Goal: Task Accomplishment & Management: Use online tool/utility

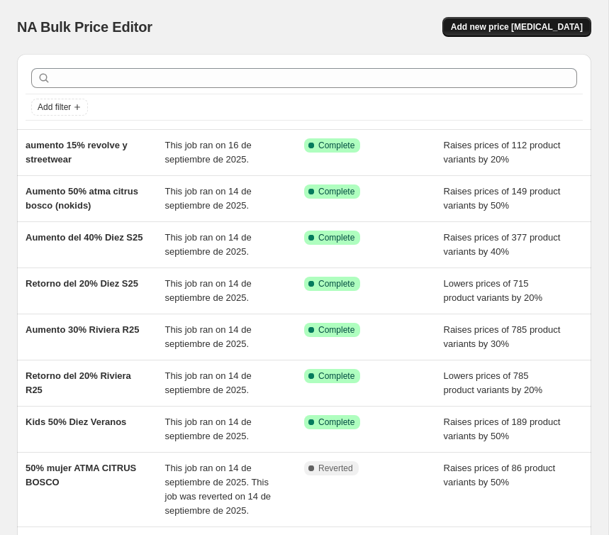
click at [548, 31] on span "Add new price [MEDICAL_DATA]" at bounding box center [517, 26] width 132 height 11
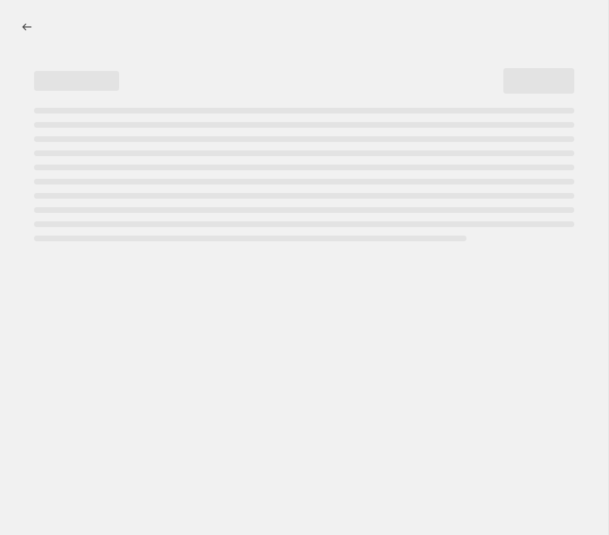
select select "percentage"
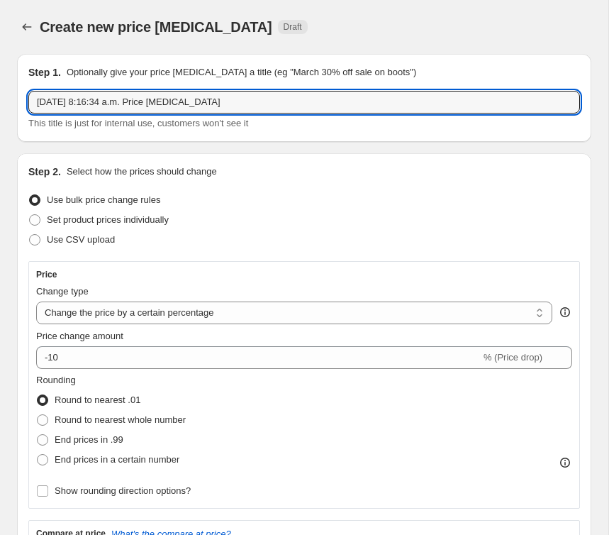
drag, startPoint x: 228, startPoint y: 102, endPoint x: 11, endPoint y: 93, distance: 217.1
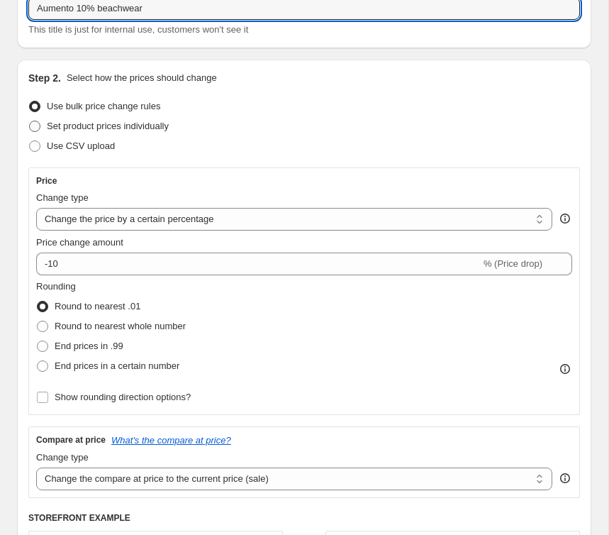
scroll to position [96, 0]
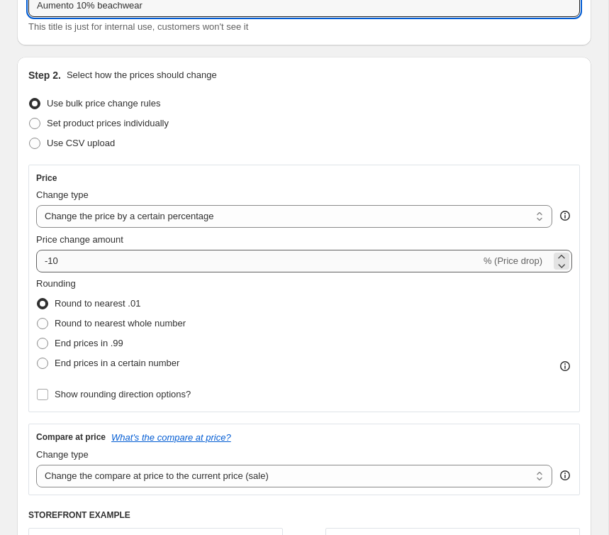
type input "Aumento 10% beachwear"
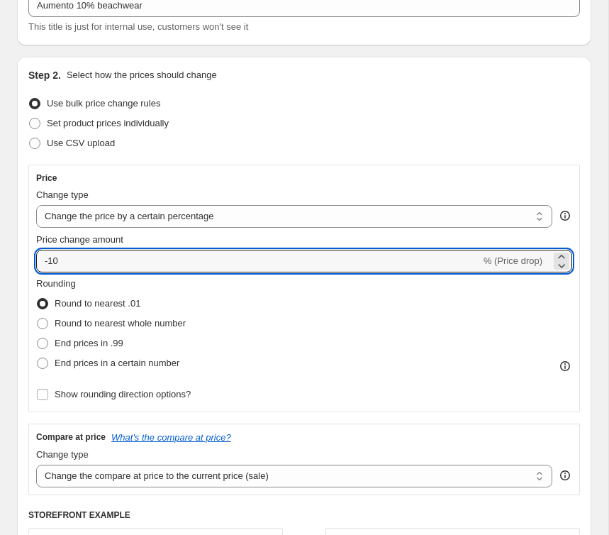
drag, startPoint x: 67, startPoint y: 264, endPoint x: 35, endPoint y: 264, distance: 32.6
click at [35, 264] on div "Price Change type Change the price to a certain amount Change the price by a ce…" at bounding box center [304, 287] width 552 height 247
type input "10"
click at [42, 361] on span at bounding box center [42, 362] width 11 height 11
click at [38, 358] on input "End prices in a certain number" at bounding box center [37, 357] width 1 height 1
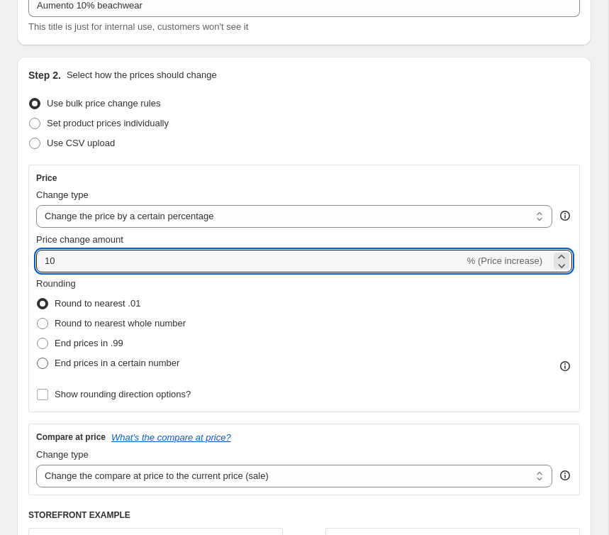
radio input "true"
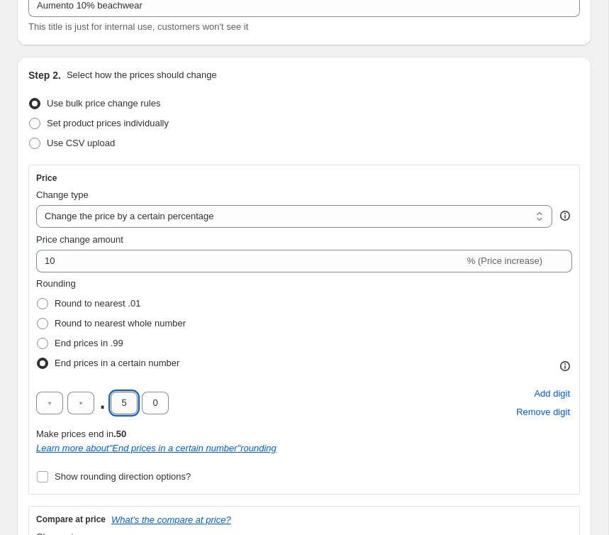
click at [126, 404] on input "5" at bounding box center [124, 402] width 27 height 23
type input "0"
drag, startPoint x: 126, startPoint y: 404, endPoint x: 115, endPoint y: 404, distance: 11.3
click at [115, 404] on input "0" at bounding box center [124, 402] width 27 height 23
click at [274, 399] on div ". 0 0 Add digit Remove digit" at bounding box center [304, 402] width 536 height 37
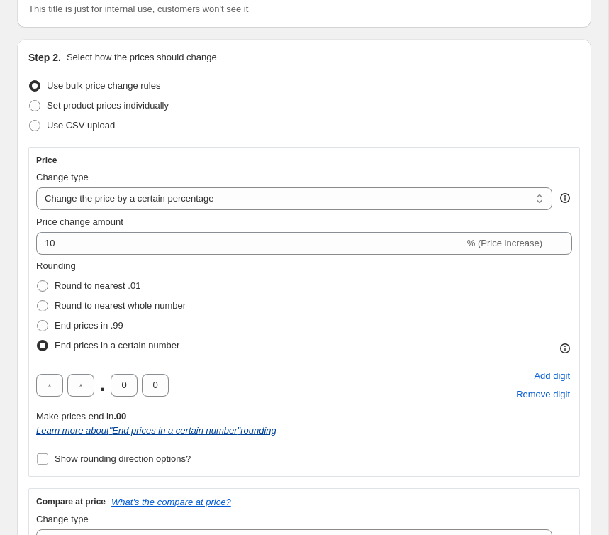
scroll to position [120, 0]
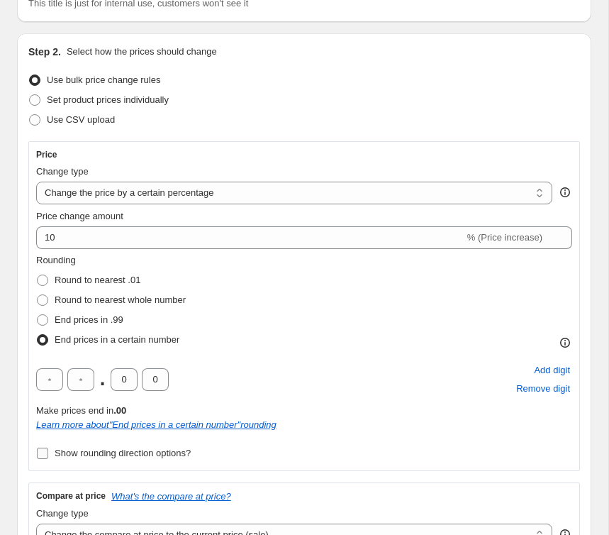
click at [43, 456] on input "Show rounding direction options?" at bounding box center [42, 452] width 11 height 11
checkbox input "true"
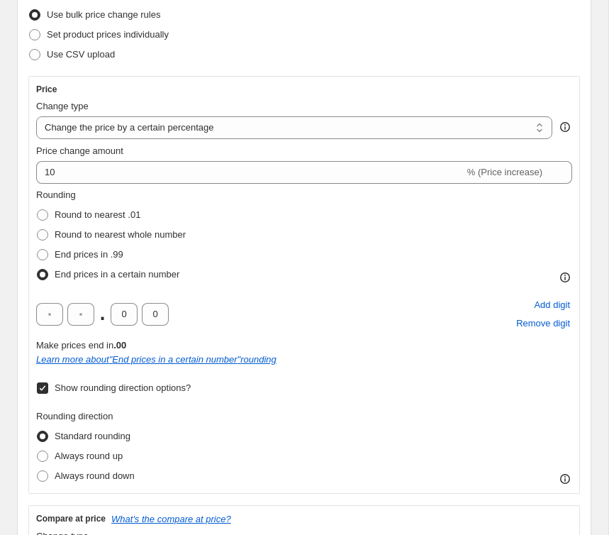
scroll to position [186, 0]
click at [45, 457] on span at bounding box center [42, 454] width 11 height 11
click at [38, 450] on input "Always round up" at bounding box center [37, 449] width 1 height 1
radio input "true"
click at [464, 420] on div "Rounding direction Standard rounding Always round up Always round down" at bounding box center [304, 446] width 536 height 77
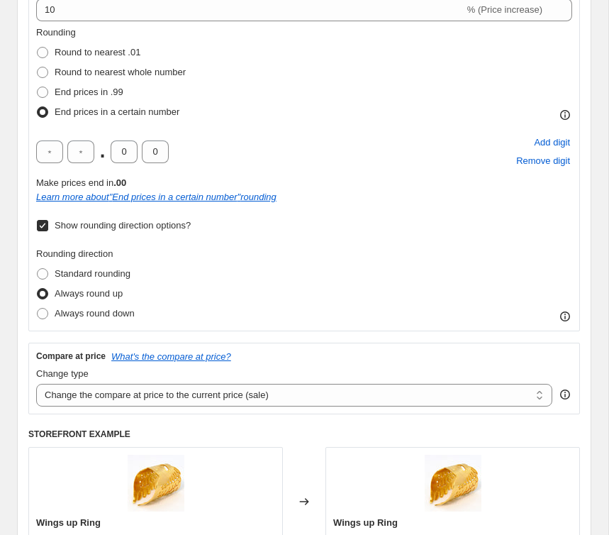
scroll to position [474, 0]
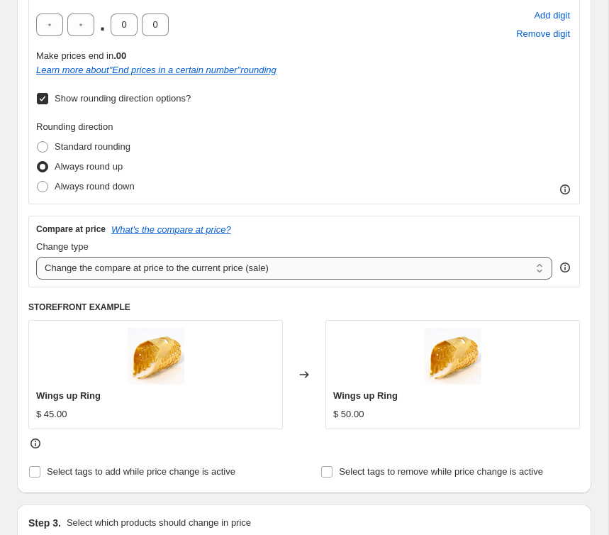
click at [187, 273] on select "Change the compare at price to the current price (sale) Change the compare at p…" at bounding box center [294, 268] width 516 height 23
select select "no_change"
click at [36, 257] on select "Change the compare at price to the current price (sale) Change the compare at p…" at bounding box center [294, 268] width 516 height 23
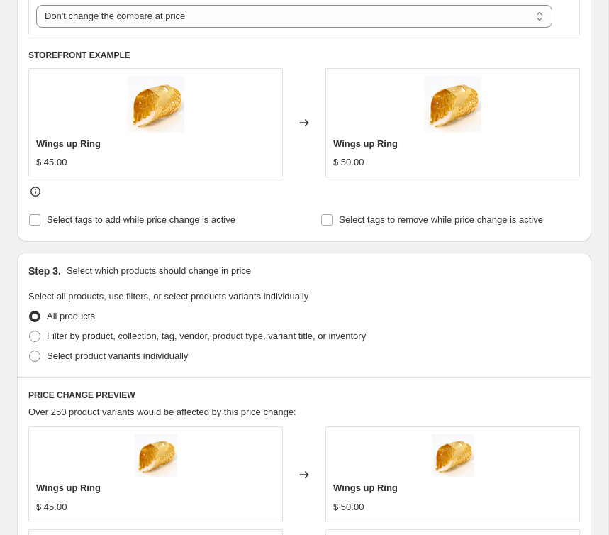
scroll to position [731, 0]
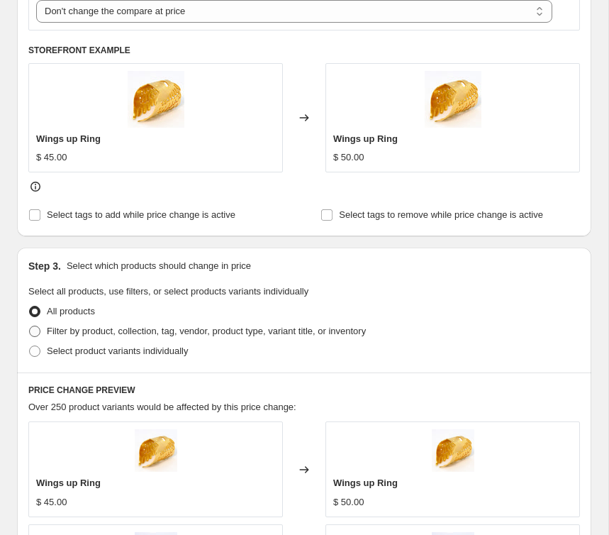
click at [43, 331] on label "Filter by product, collection, tag, vendor, product type, variant title, or inv…" at bounding box center [196, 331] width 337 height 20
click at [30, 326] on input "Filter by product, collection, tag, vendor, product type, variant title, or inv…" at bounding box center [29, 325] width 1 height 1
radio input "true"
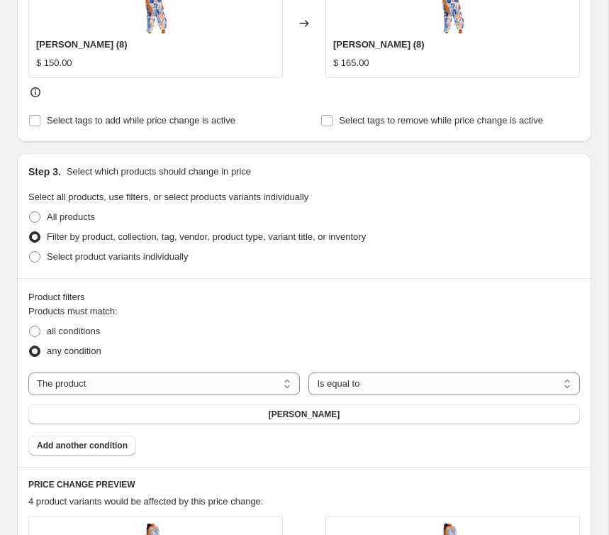
scroll to position [828, 0]
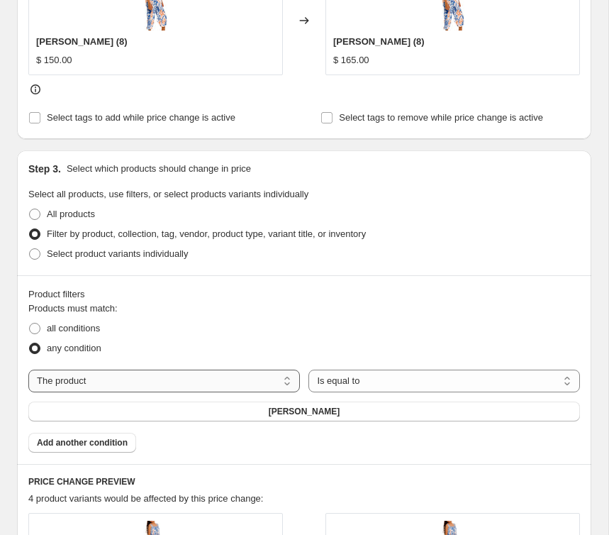
click at [176, 374] on select "The product The product's collection The product's tag The product's vendor The…" at bounding box center [164, 380] width 272 height 23
select select "tag"
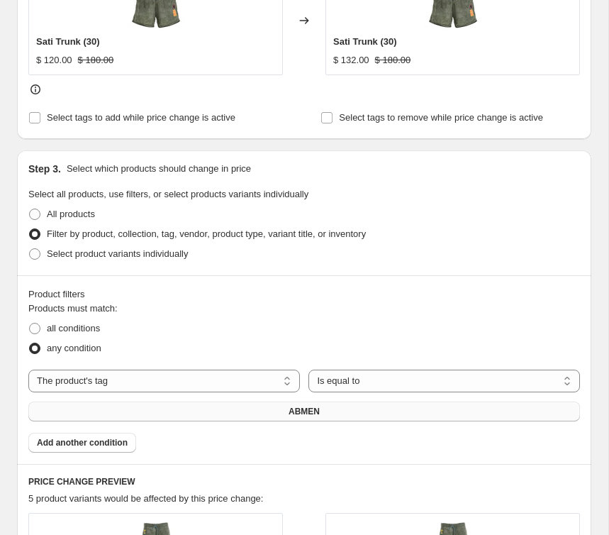
click at [276, 410] on button "ABMEN" at bounding box center [304, 411] width 552 height 20
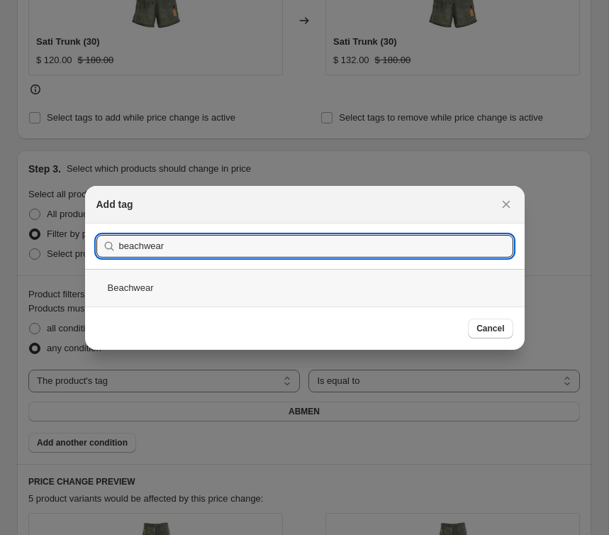
type input "beachwear"
click at [160, 287] on div "Beachwear" at bounding box center [305, 288] width 440 height 38
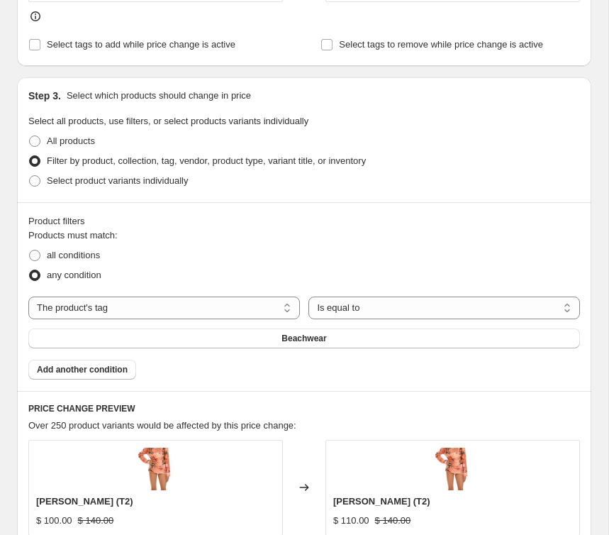
scroll to position [927, 0]
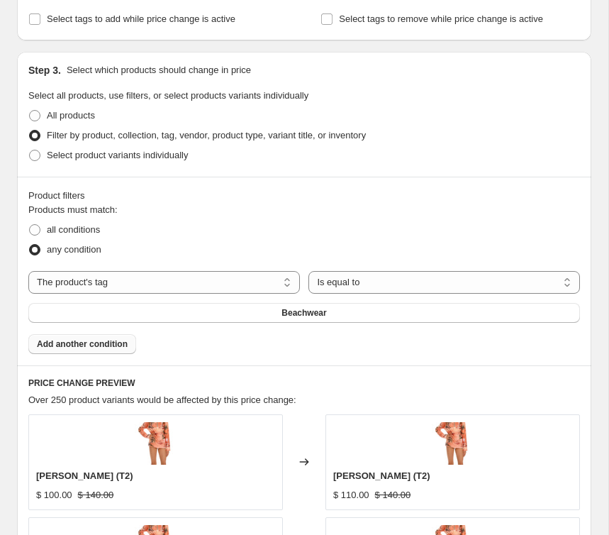
click at [63, 347] on span "Add another condition" at bounding box center [82, 343] width 91 height 11
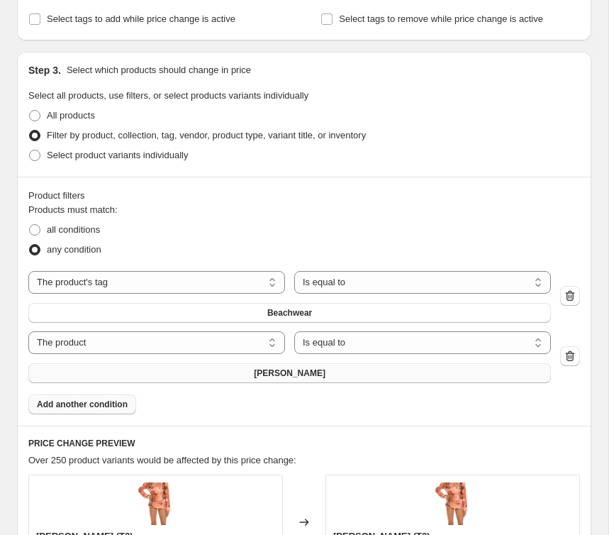
click at [291, 378] on span "[PERSON_NAME]" at bounding box center [290, 372] width 72 height 11
click at [154, 334] on select "The product The product's collection The product's tag The product's vendor The…" at bounding box center [156, 342] width 257 height 23
select select "tag"
click at [276, 376] on span "ABMEN" at bounding box center [289, 372] width 31 height 11
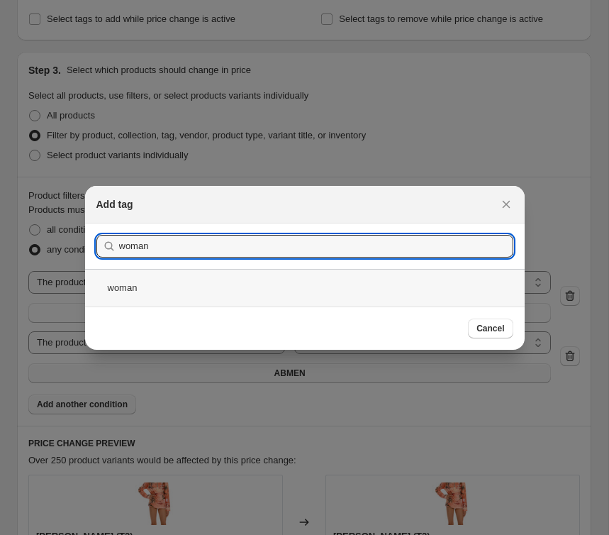
type input "woman"
click at [160, 284] on div "woman" at bounding box center [305, 288] width 440 height 38
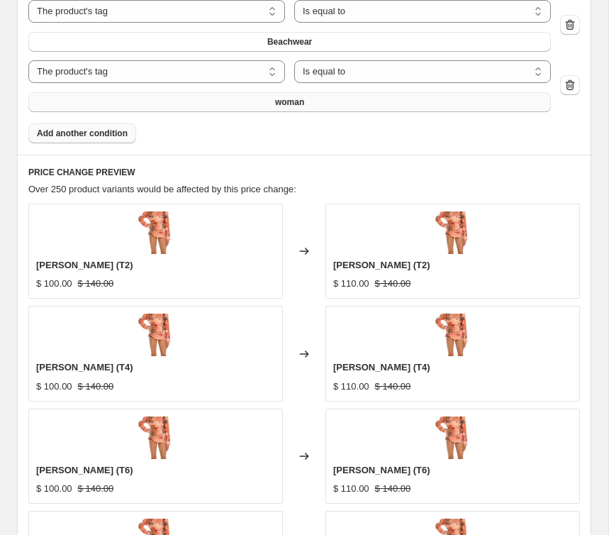
scroll to position [1002, 0]
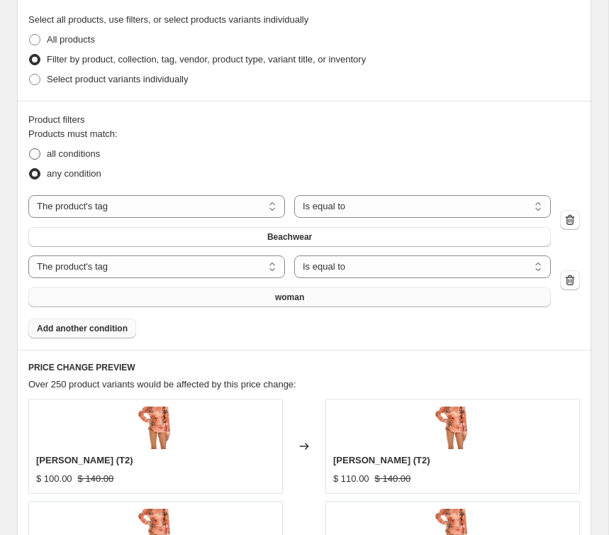
click at [47, 152] on span "all conditions" at bounding box center [73, 153] width 53 height 11
click at [30, 149] on input "all conditions" at bounding box center [29, 148] width 1 height 1
radio input "true"
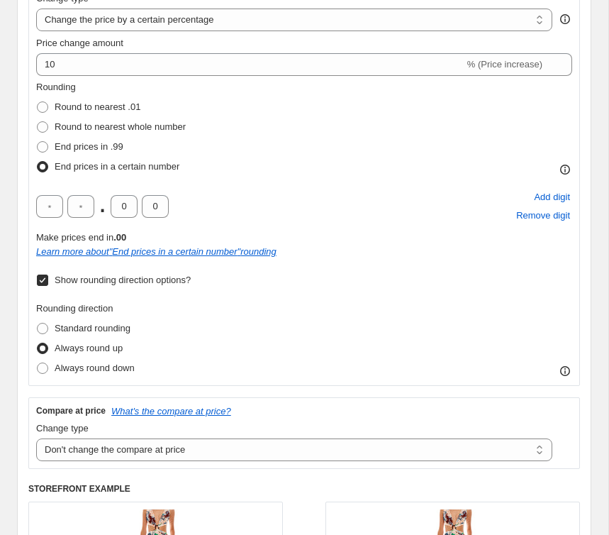
scroll to position [284, 0]
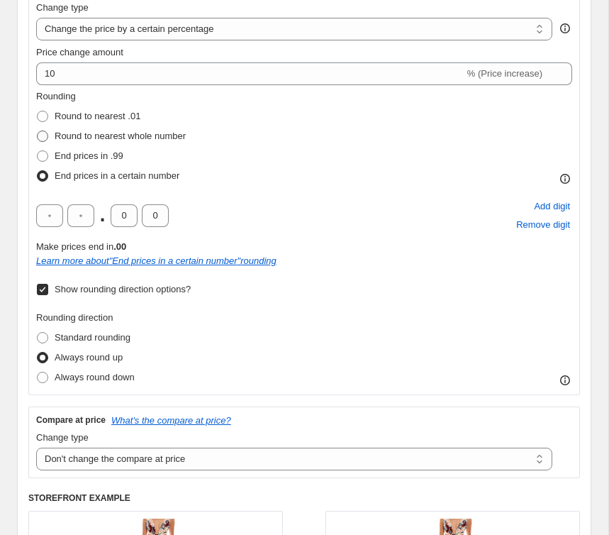
click at [36, 137] on span at bounding box center [42, 136] width 13 height 13
click at [37, 131] on input "Round to nearest whole number" at bounding box center [37, 130] width 1 height 1
radio input "true"
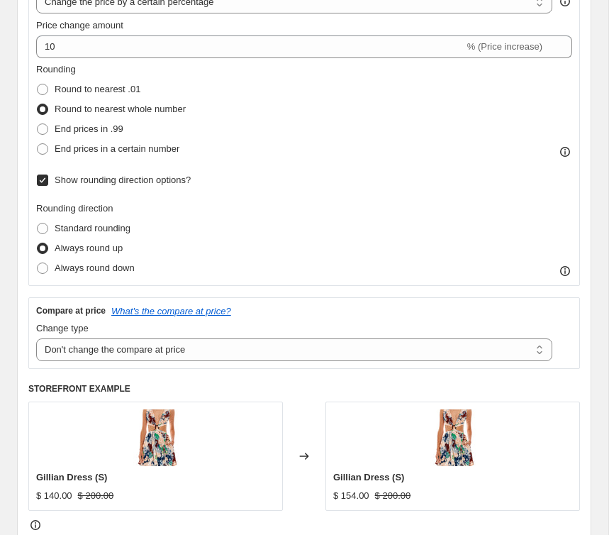
scroll to position [309, 0]
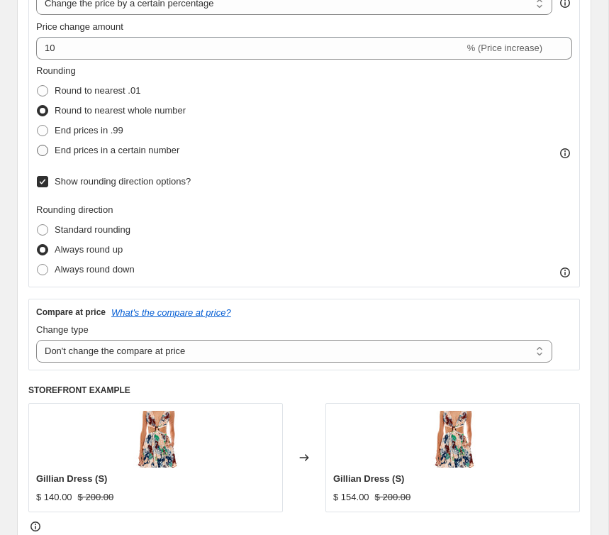
click at [49, 150] on label "End prices in a certain number" at bounding box center [107, 150] width 143 height 20
click at [38, 145] on input "End prices in a certain number" at bounding box center [37, 145] width 1 height 1
radio input "true"
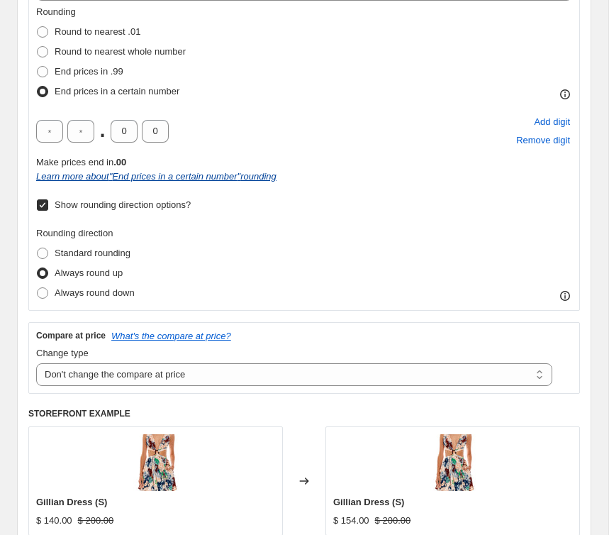
scroll to position [366, 0]
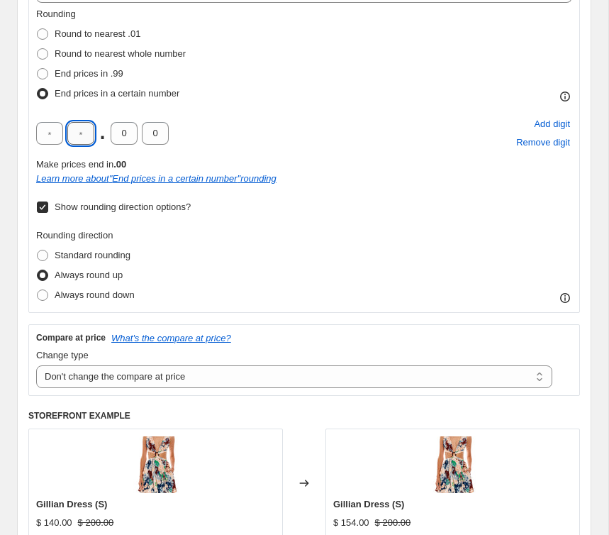
click at [85, 135] on input "text" at bounding box center [80, 133] width 27 height 23
type input "0"
click at [298, 160] on div "Make prices end in 0.00" at bounding box center [304, 164] width 536 height 14
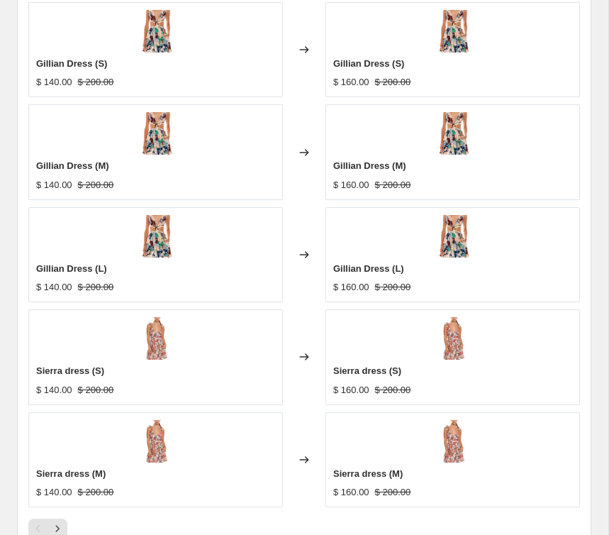
scroll to position [1490, 0]
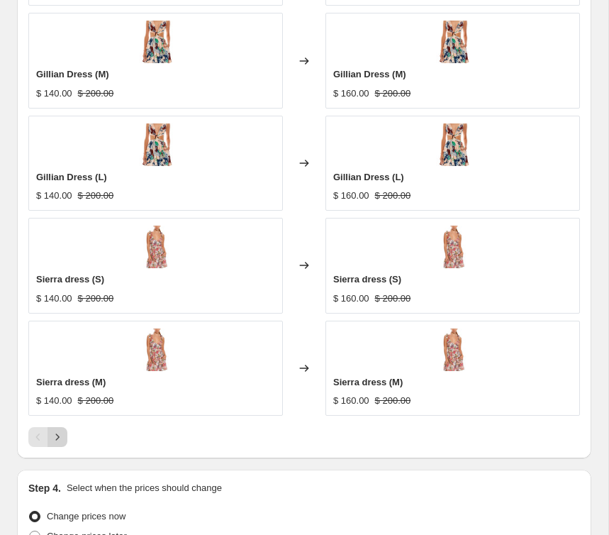
click at [55, 432] on icon "Next" at bounding box center [57, 437] width 14 height 14
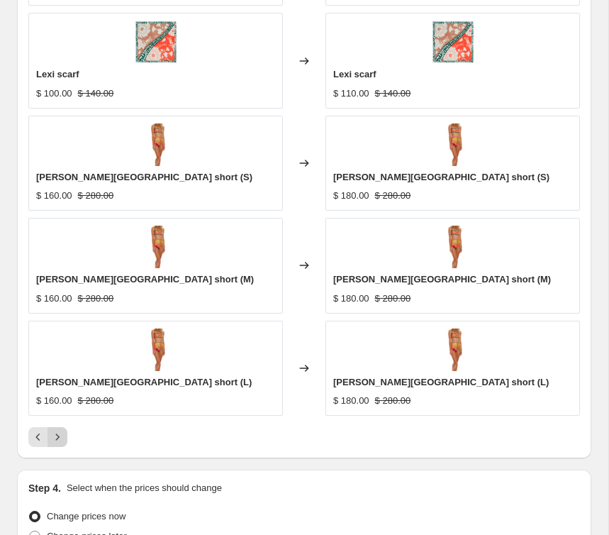
click at [55, 437] on icon "Next" at bounding box center [57, 437] width 14 height 14
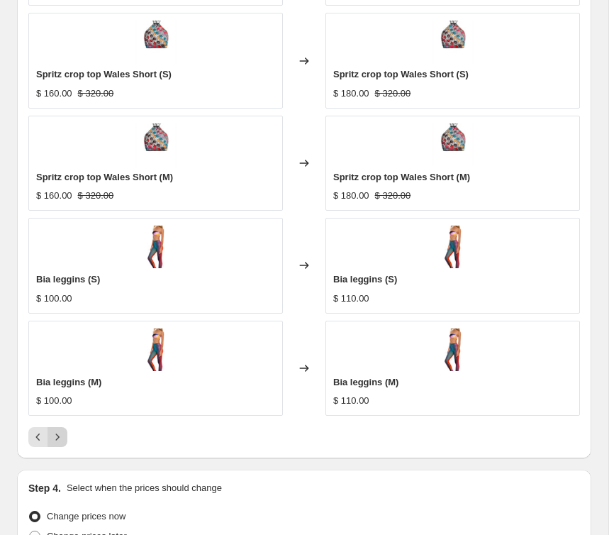
click at [55, 437] on icon "Next" at bounding box center [57, 437] width 14 height 14
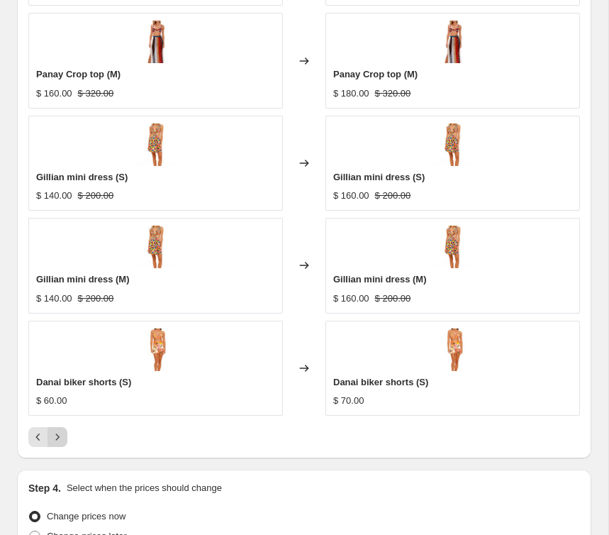
click at [55, 437] on icon "Next" at bounding box center [57, 437] width 14 height 14
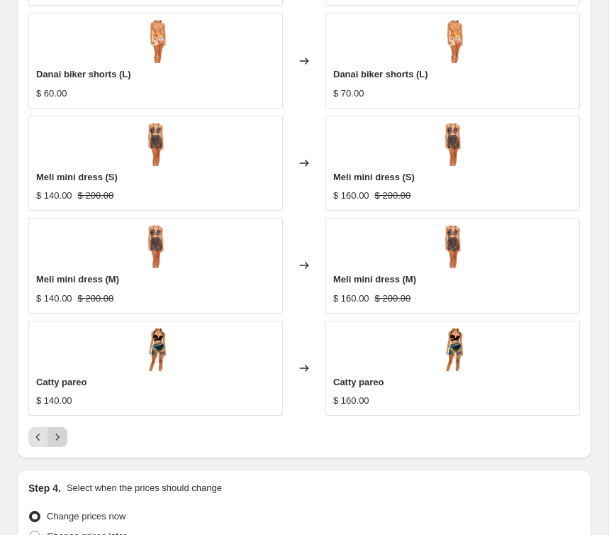
click at [55, 437] on icon "Next" at bounding box center [57, 437] width 14 height 14
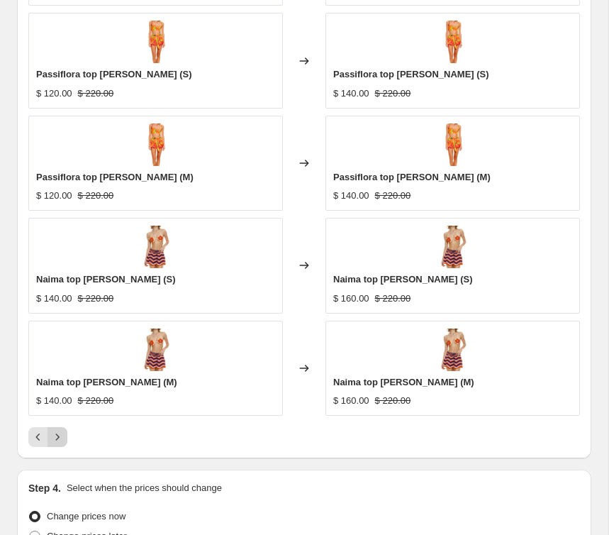
click at [55, 437] on icon "Next" at bounding box center [57, 437] width 14 height 14
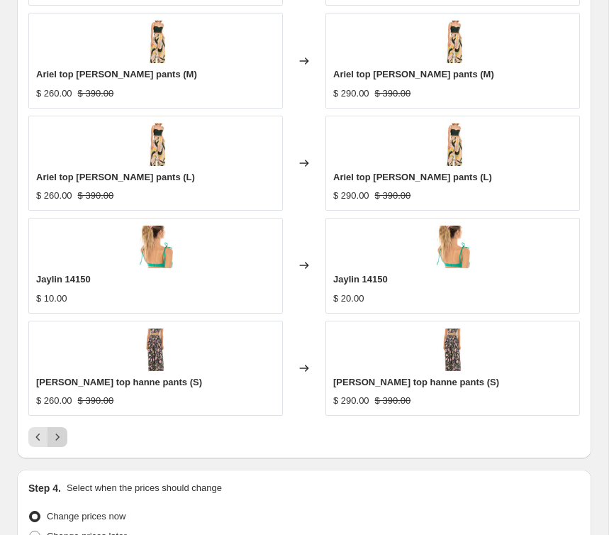
click at [55, 437] on icon "Next" at bounding box center [57, 437] width 14 height 14
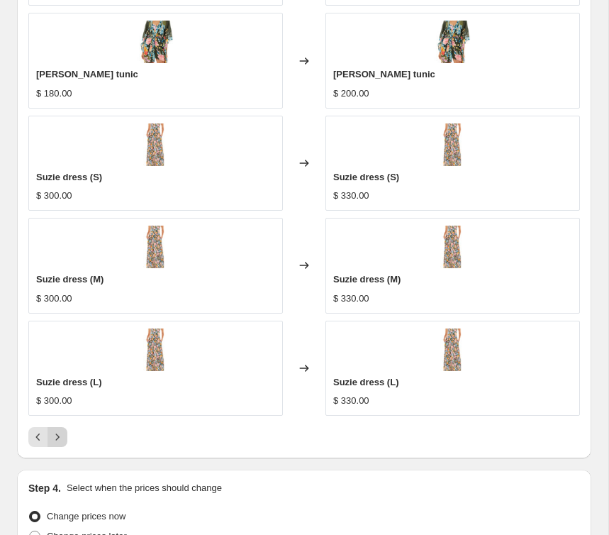
click at [55, 437] on icon "Next" at bounding box center [57, 437] width 14 height 14
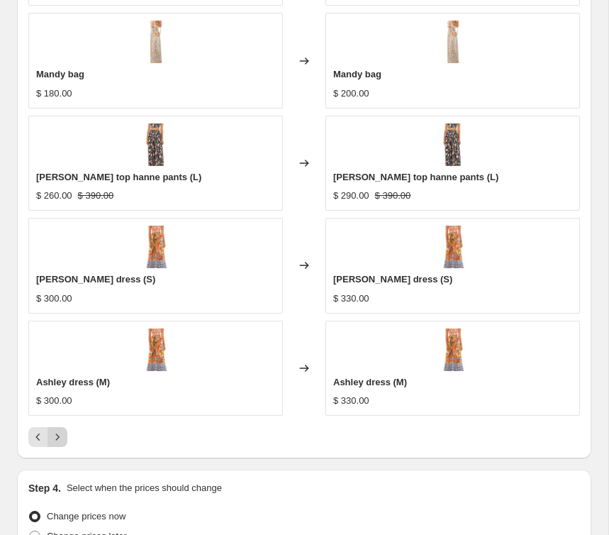
click at [57, 437] on icon "Next" at bounding box center [57, 437] width 14 height 14
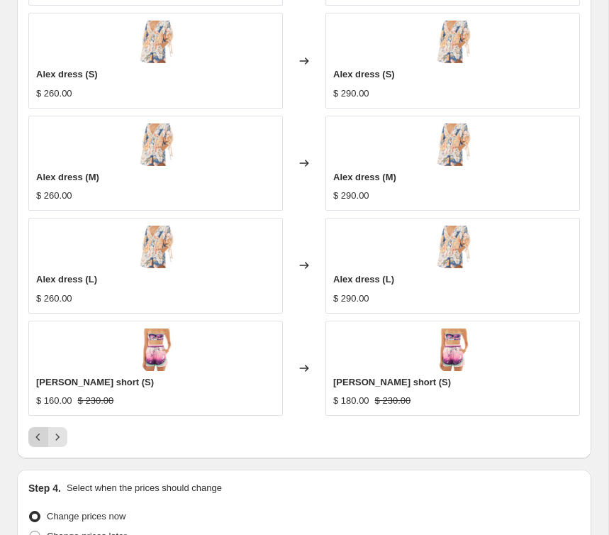
click at [31, 437] on icon "Previous" at bounding box center [38, 437] width 14 height 14
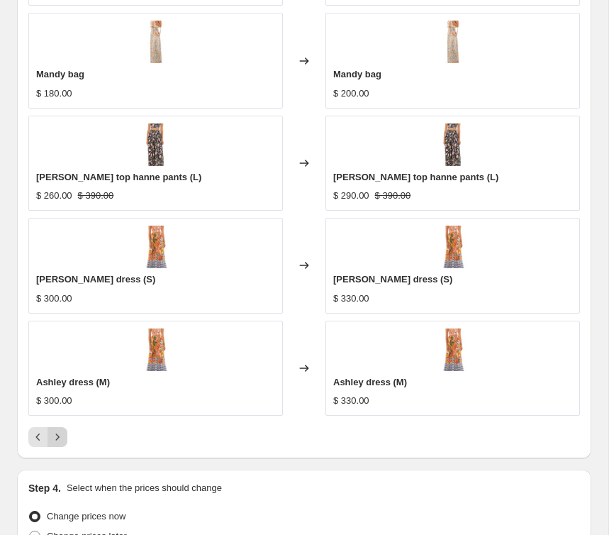
click at [64, 440] on icon "Next" at bounding box center [57, 437] width 14 height 14
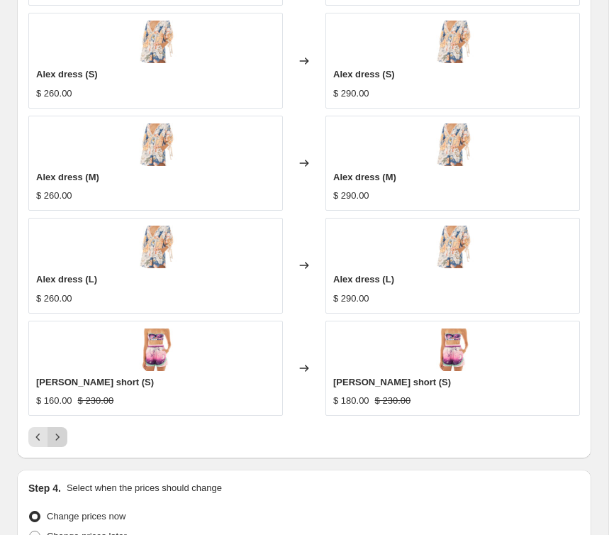
click at [62, 438] on icon "Next" at bounding box center [57, 437] width 14 height 14
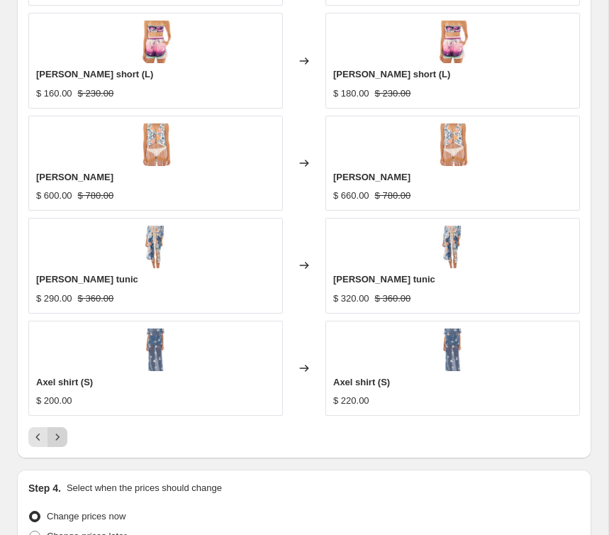
click at [65, 430] on button "Next" at bounding box center [57, 437] width 20 height 20
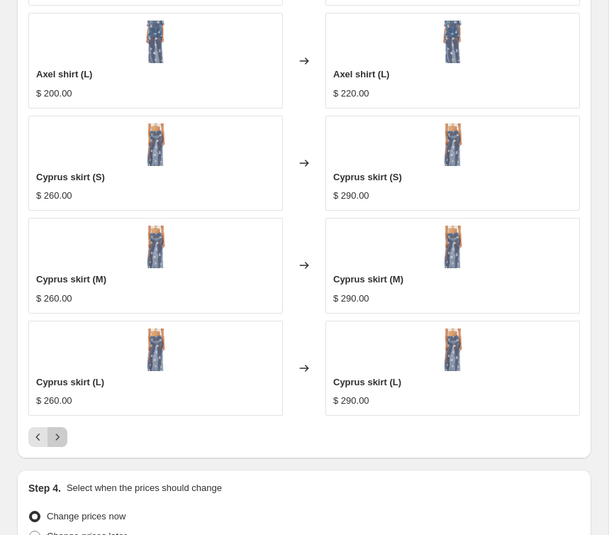
click at [61, 435] on icon "Next" at bounding box center [57, 437] width 14 height 14
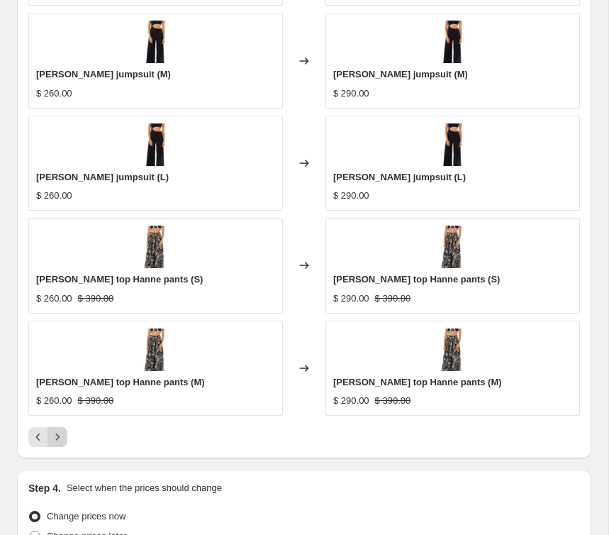
click at [61, 435] on icon "Next" at bounding box center [57, 437] width 14 height 14
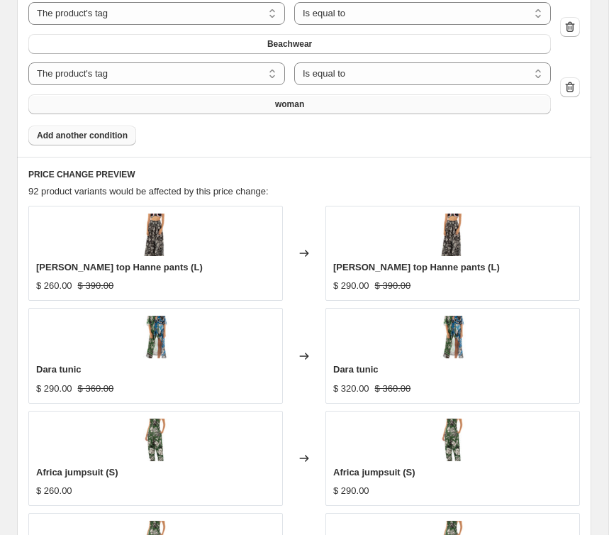
scroll to position [1642, 0]
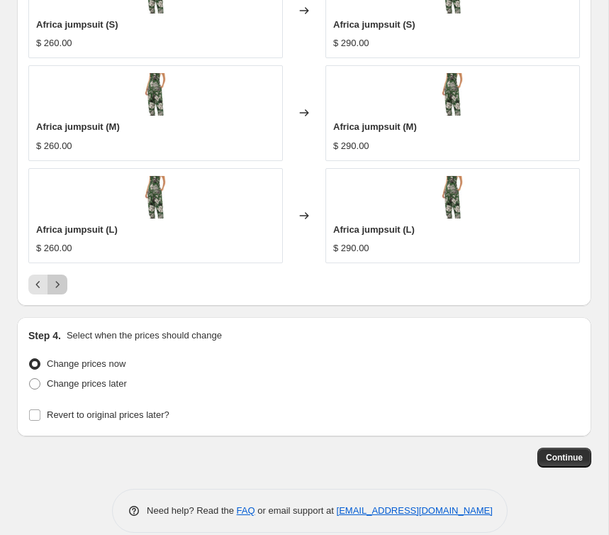
click at [62, 278] on icon "Next" at bounding box center [57, 284] width 14 height 14
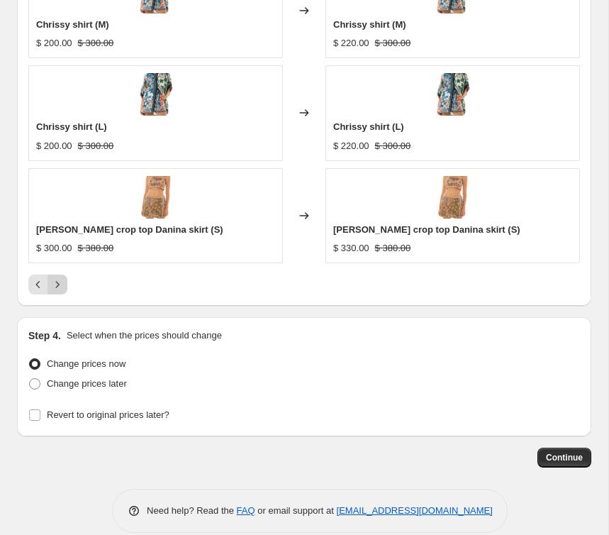
click at [62, 287] on icon "Next" at bounding box center [57, 284] width 14 height 14
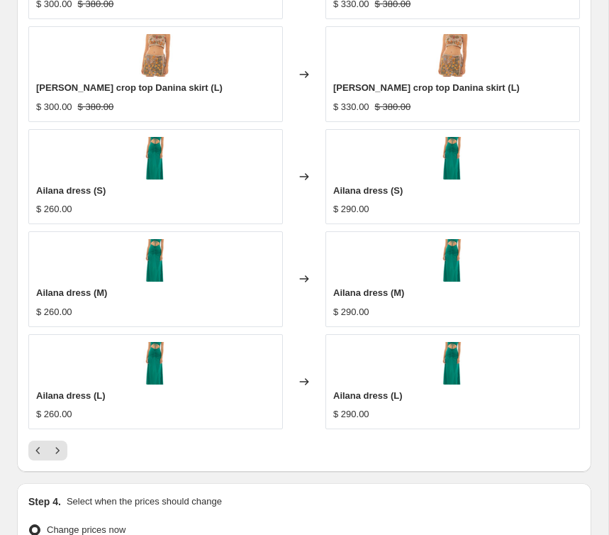
scroll to position [1478, 0]
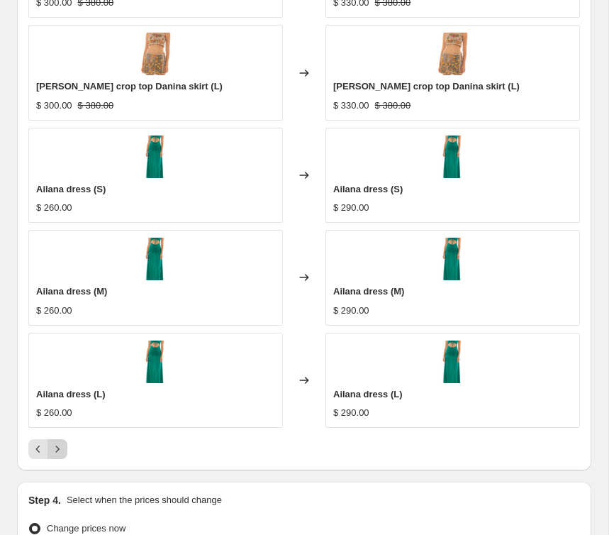
click at [54, 449] on icon "Next" at bounding box center [57, 449] width 14 height 14
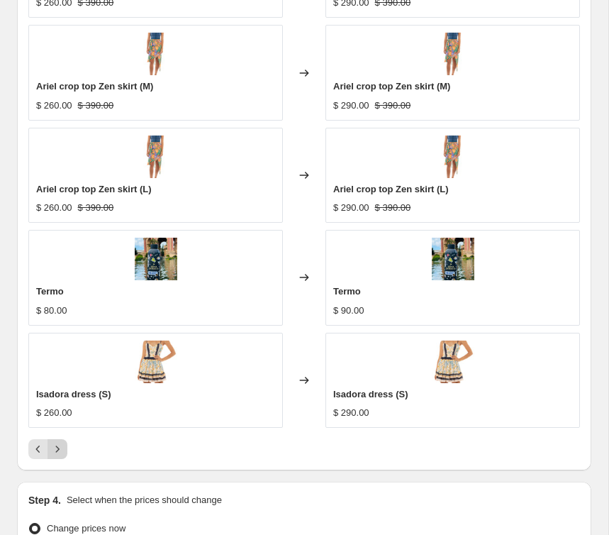
click at [54, 449] on icon "Next" at bounding box center [57, 449] width 14 height 14
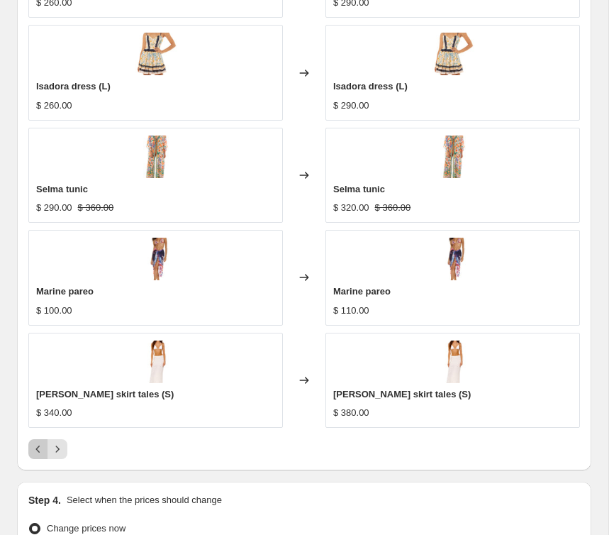
click at [33, 449] on icon "Previous" at bounding box center [38, 449] width 14 height 14
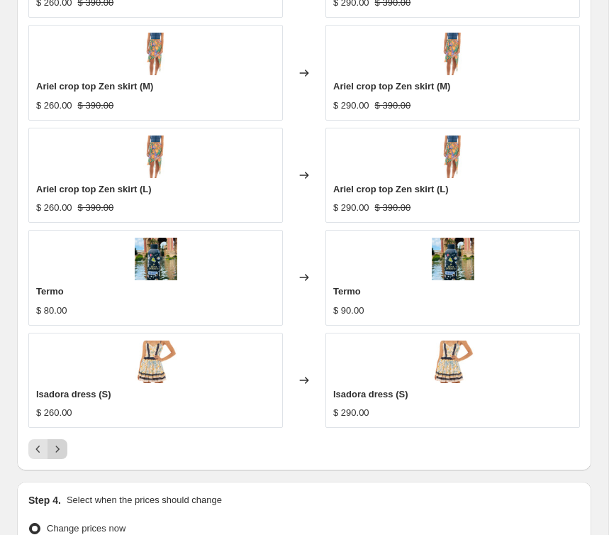
click at [59, 452] on icon "Next" at bounding box center [57, 449] width 14 height 14
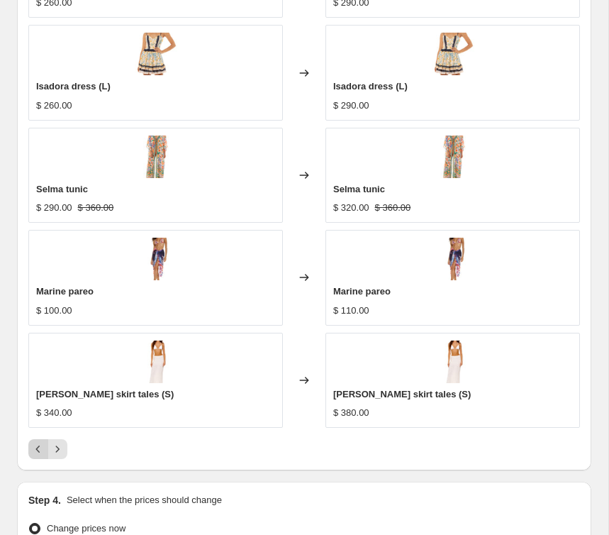
click at [34, 452] on icon "Previous" at bounding box center [38, 449] width 14 height 14
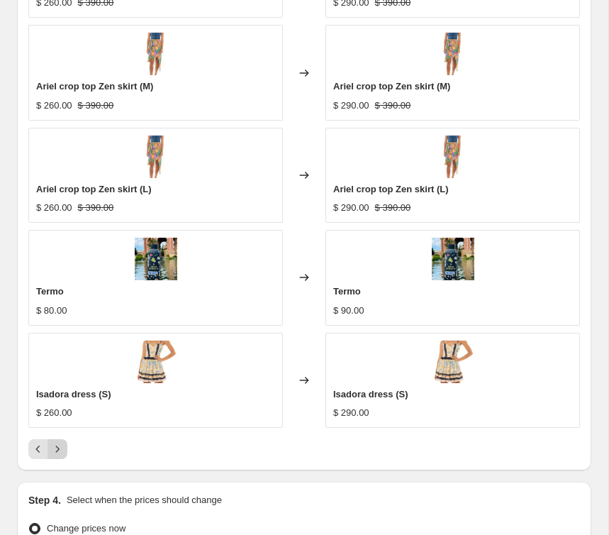
click at [64, 452] on icon "Next" at bounding box center [57, 449] width 14 height 14
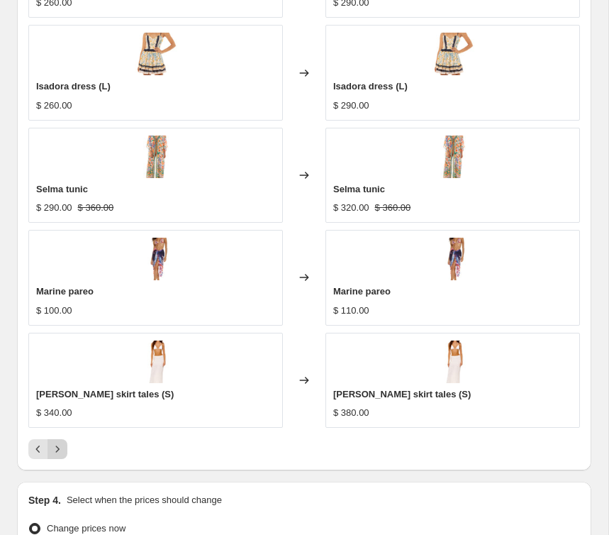
click at [64, 452] on icon "Next" at bounding box center [57, 449] width 14 height 14
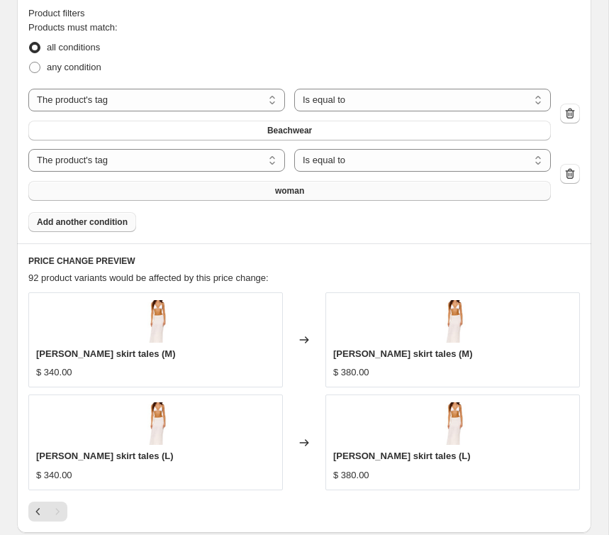
scroll to position [1096, 0]
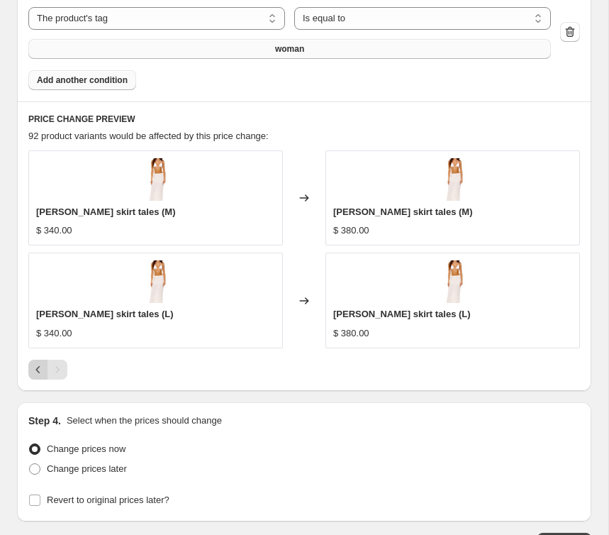
click at [36, 373] on icon "Previous" at bounding box center [38, 369] width 14 height 14
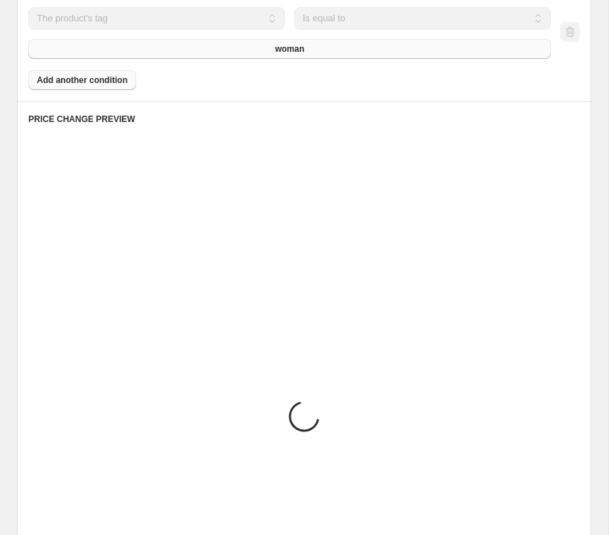
scroll to position [1250, 0]
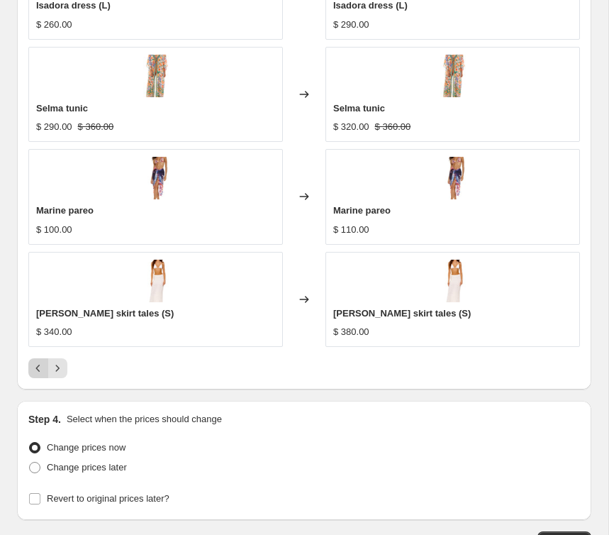
click at [34, 369] on icon "Previous" at bounding box center [38, 368] width 14 height 14
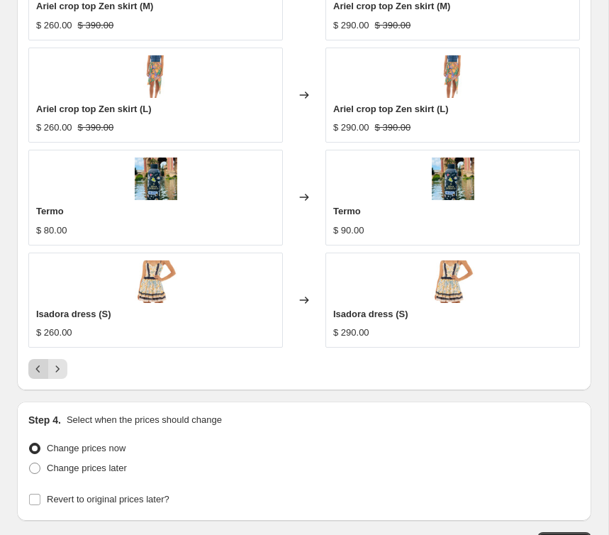
click at [36, 371] on icon "Previous" at bounding box center [38, 369] width 14 height 14
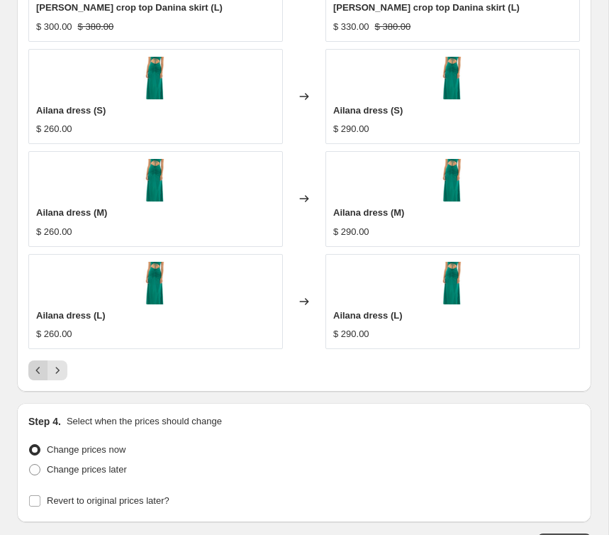
click at [36, 371] on icon "Previous" at bounding box center [38, 370] width 14 height 14
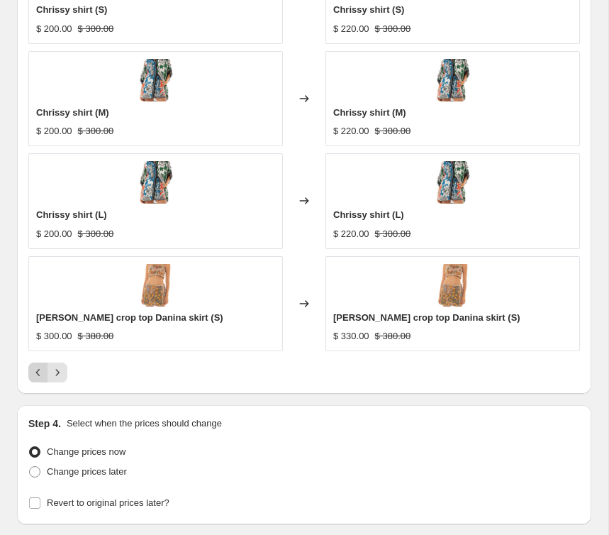
click at [36, 371] on icon "Previous" at bounding box center [38, 372] width 14 height 14
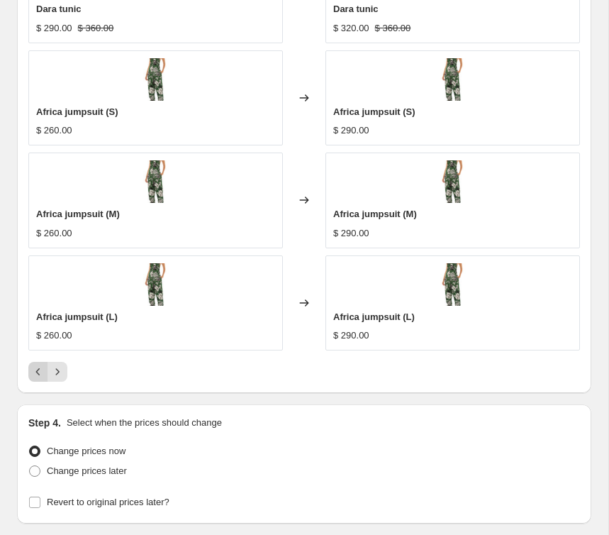
click at [36, 371] on icon "Previous" at bounding box center [38, 371] width 14 height 14
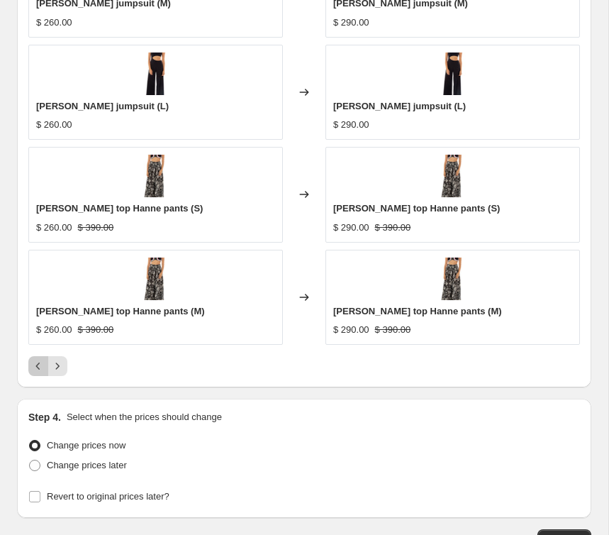
scroll to position [1562, 0]
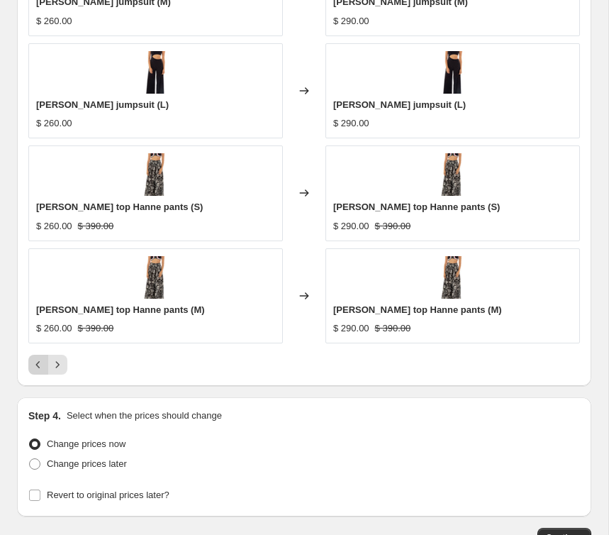
click at [38, 371] on icon "Previous" at bounding box center [38, 364] width 14 height 14
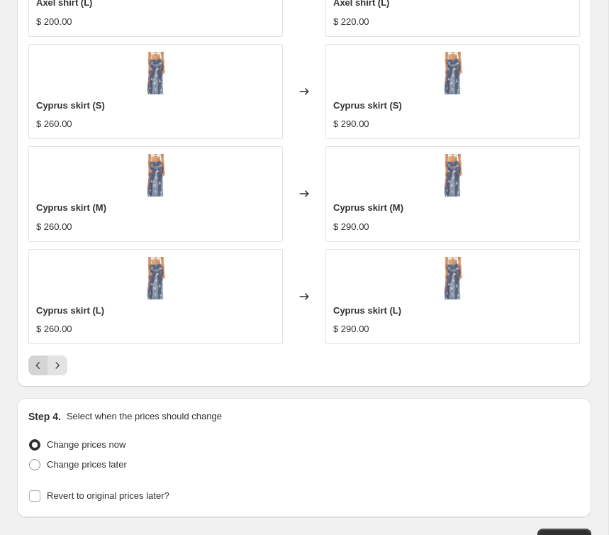
click at [38, 371] on icon "Previous" at bounding box center [38, 365] width 14 height 14
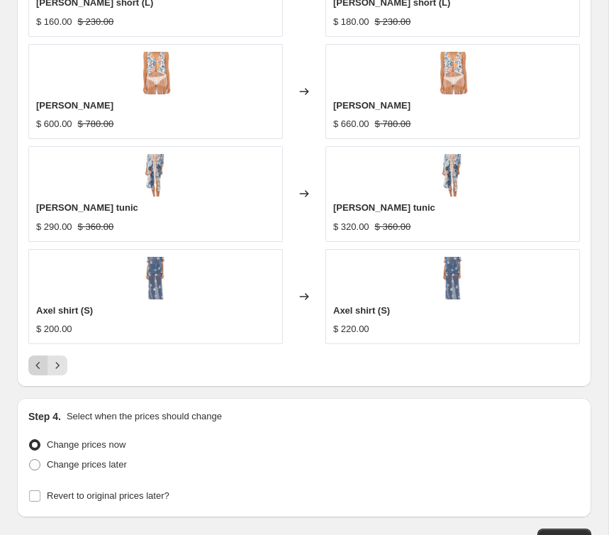
click at [38, 371] on icon "Previous" at bounding box center [38, 365] width 14 height 14
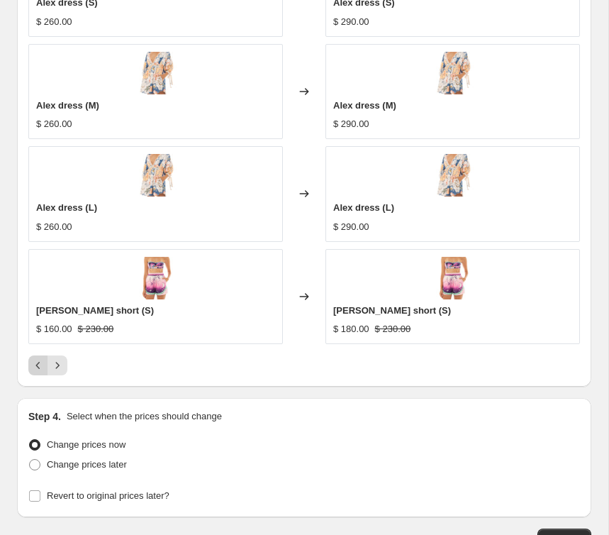
click at [38, 371] on icon "Previous" at bounding box center [38, 365] width 14 height 14
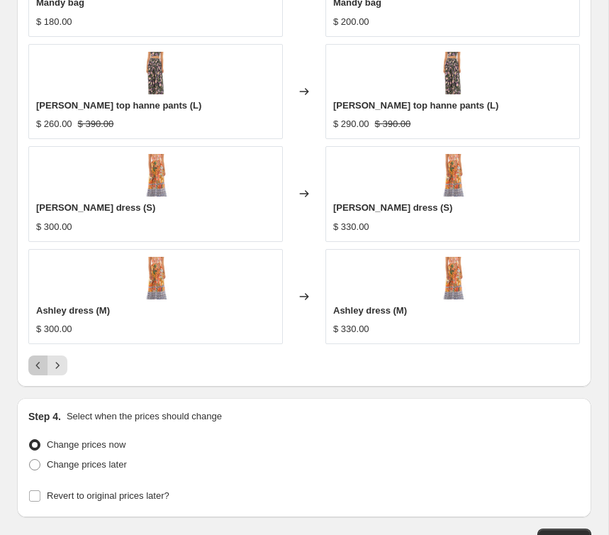
click at [38, 371] on icon "Previous" at bounding box center [38, 365] width 14 height 14
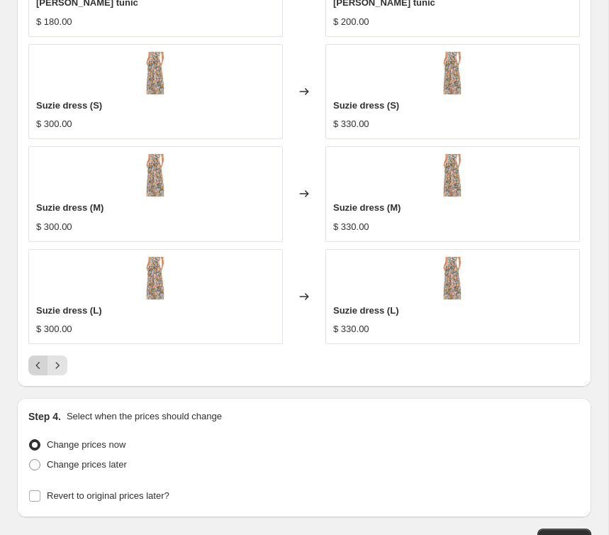
click at [38, 371] on icon "Previous" at bounding box center [38, 365] width 14 height 14
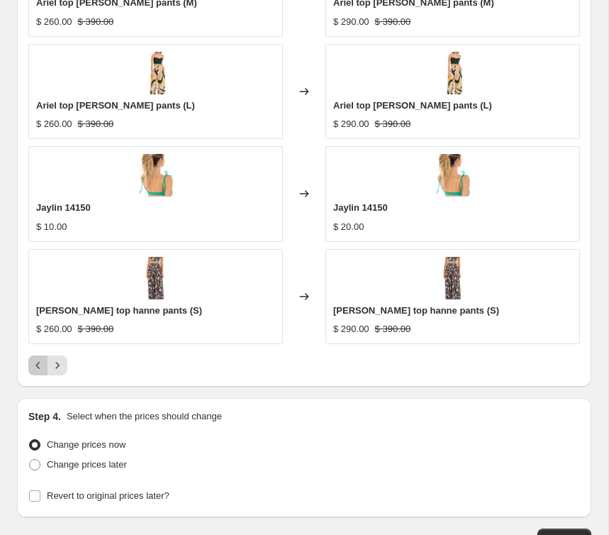
click at [38, 371] on icon "Previous" at bounding box center [38, 365] width 14 height 14
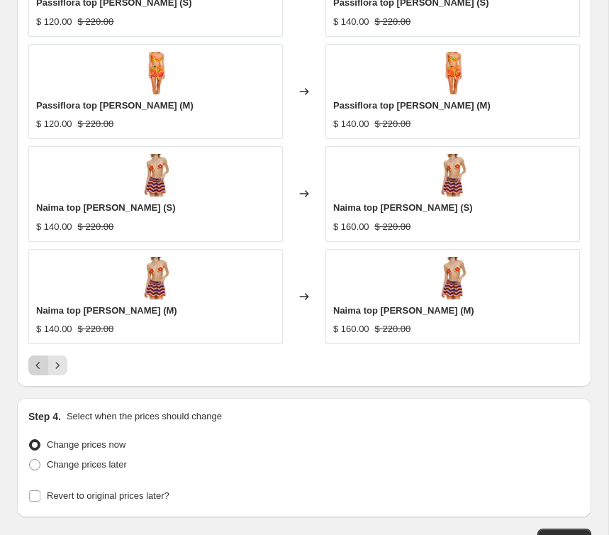
click at [38, 371] on button "Previous" at bounding box center [38, 365] width 20 height 20
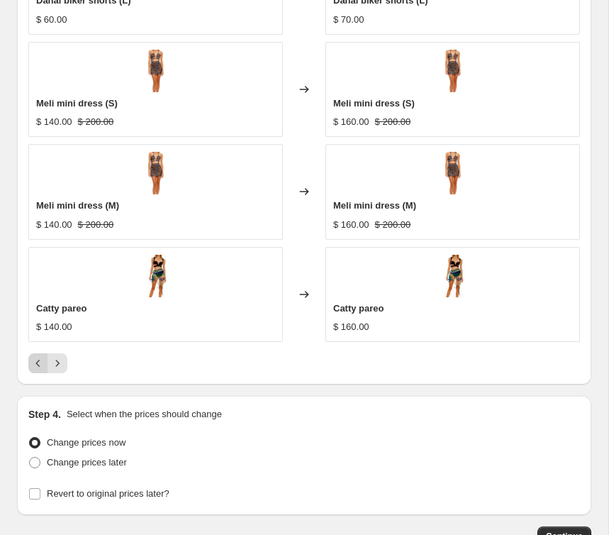
click at [38, 371] on button "Previous" at bounding box center [38, 363] width 20 height 20
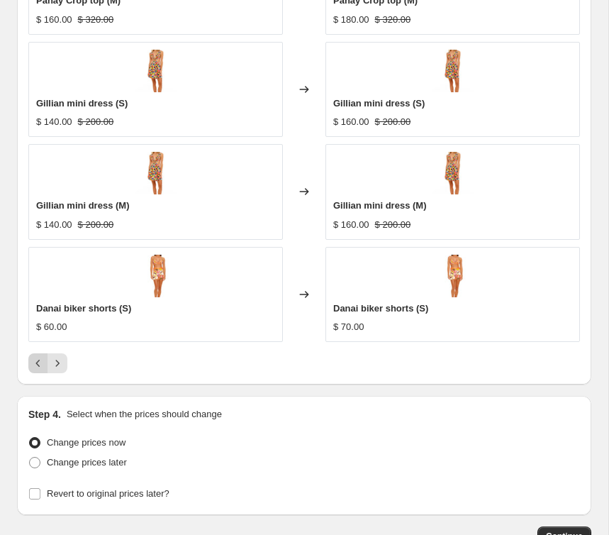
click at [38, 371] on button "Previous" at bounding box center [38, 363] width 20 height 20
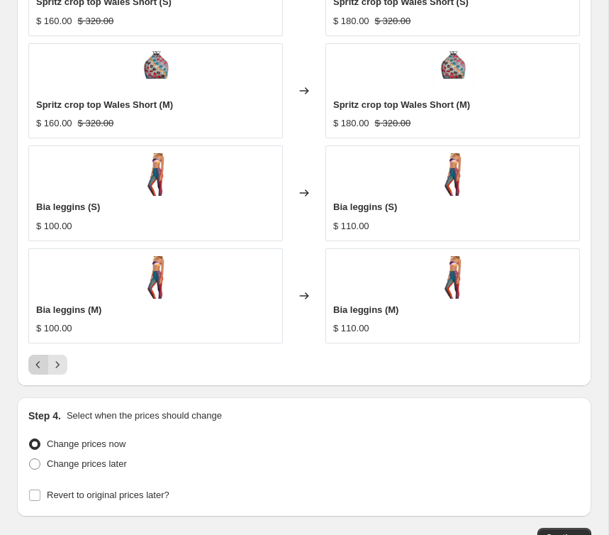
click at [39, 370] on icon "Previous" at bounding box center [38, 364] width 14 height 14
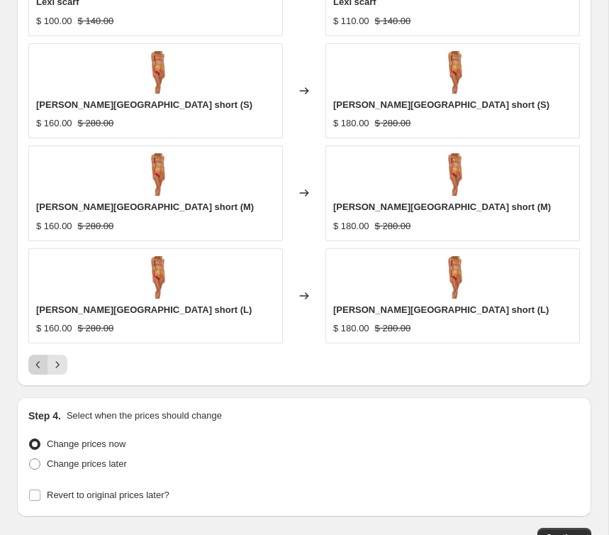
click at [39, 370] on icon "Previous" at bounding box center [38, 364] width 14 height 14
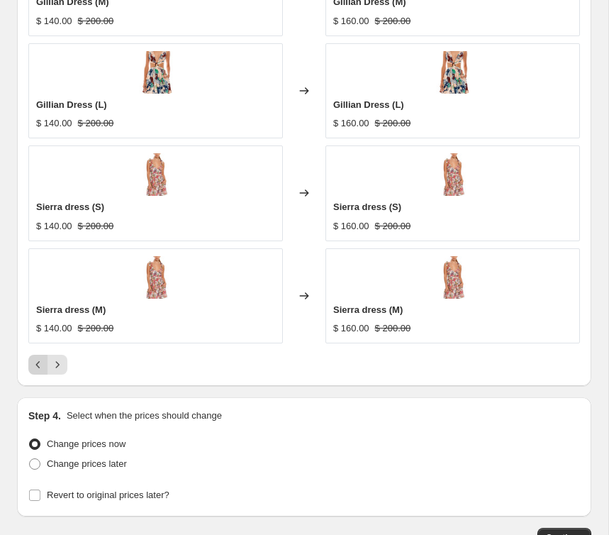
click at [39, 370] on div "Pagination" at bounding box center [38, 364] width 20 height 20
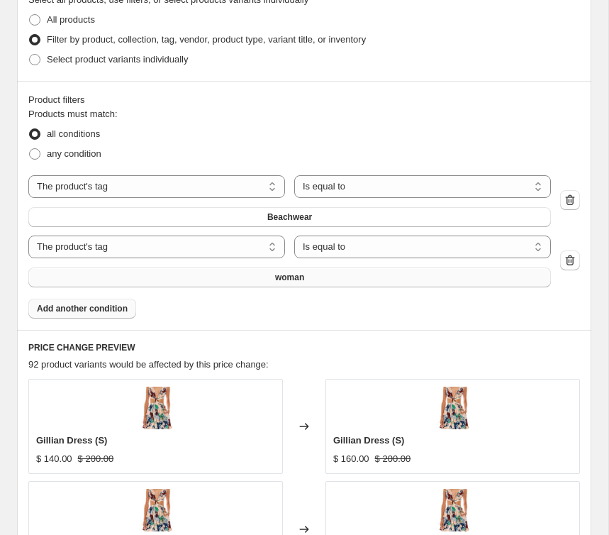
scroll to position [1011, 0]
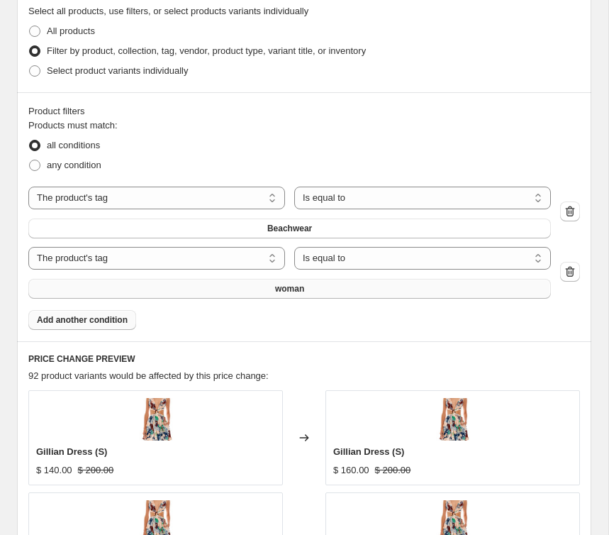
click at [119, 317] on span "Add another condition" at bounding box center [82, 319] width 91 height 11
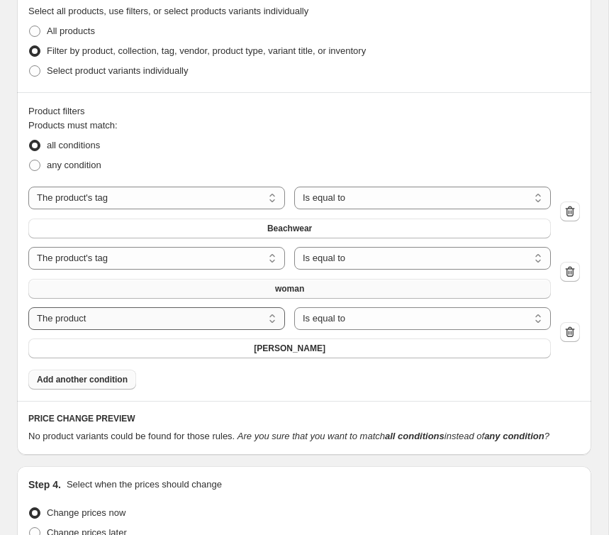
click at [253, 319] on select "The product The product's collection The product's tag The product's vendor The…" at bounding box center [156, 318] width 257 height 23
select select "tag"
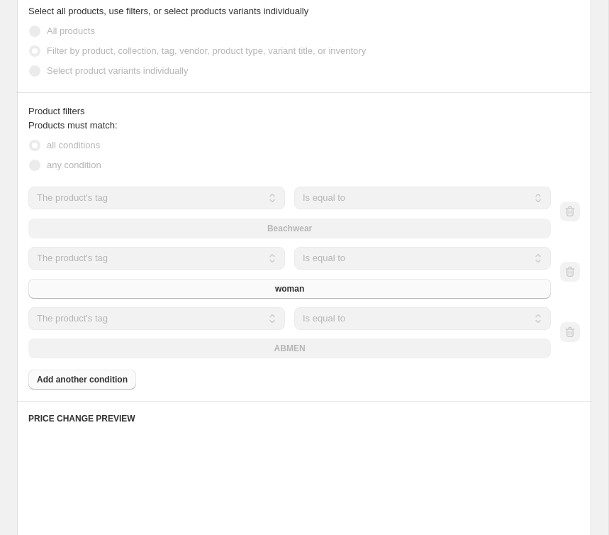
click at [330, 352] on div "ABMEN" at bounding box center [289, 348] width 522 height 20
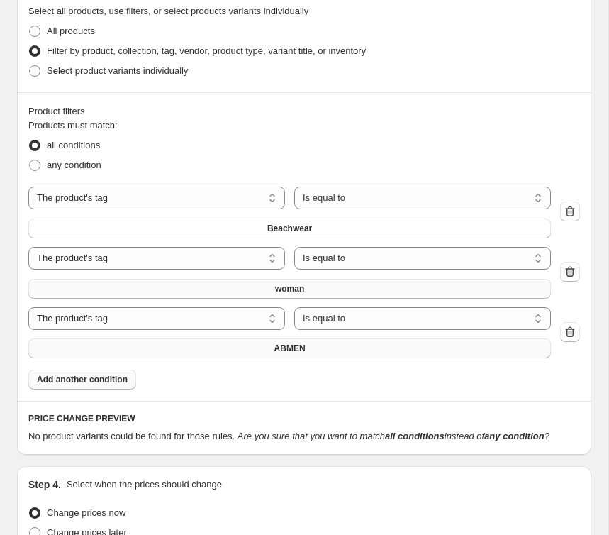
click at [292, 351] on span "ABMEN" at bounding box center [289, 347] width 31 height 11
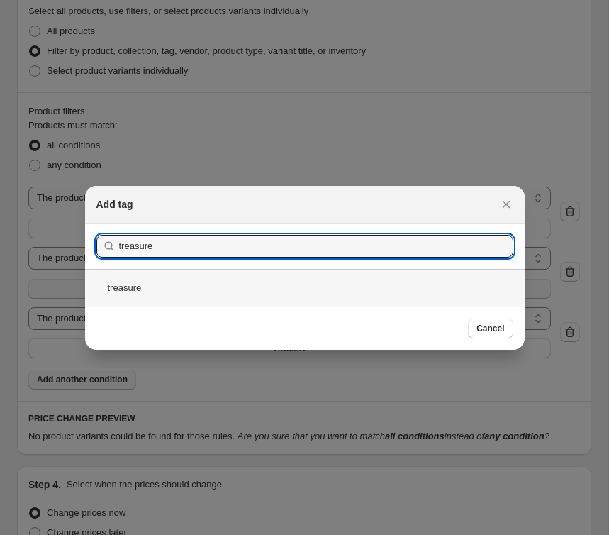
type input "treasure"
click at [146, 279] on div "treasure" at bounding box center [305, 288] width 440 height 38
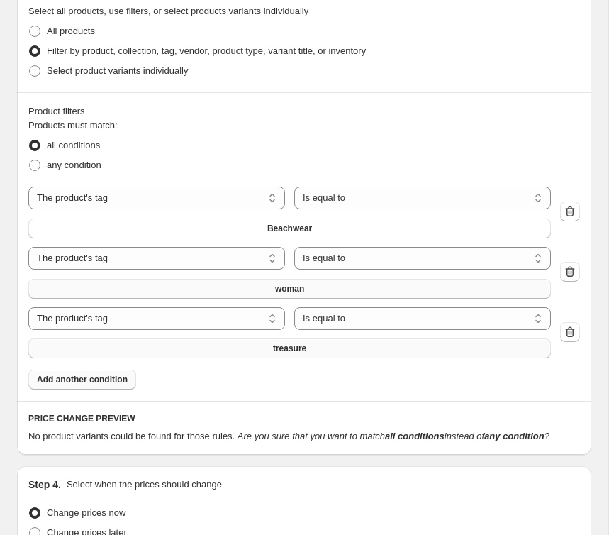
scroll to position [1193, 0]
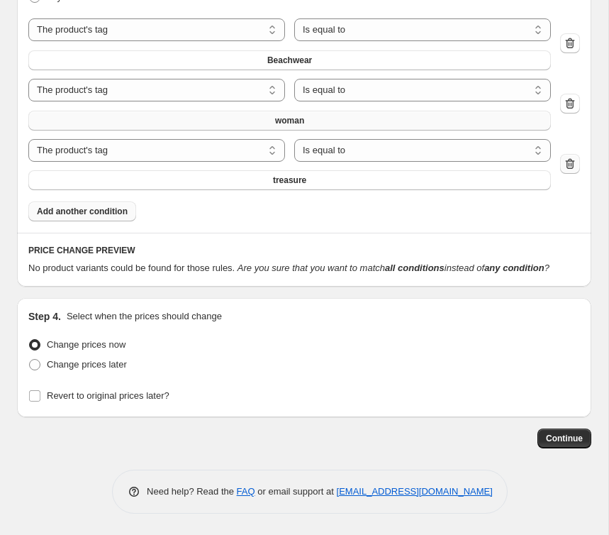
click at [569, 158] on icon "button" at bounding box center [570, 163] width 9 height 11
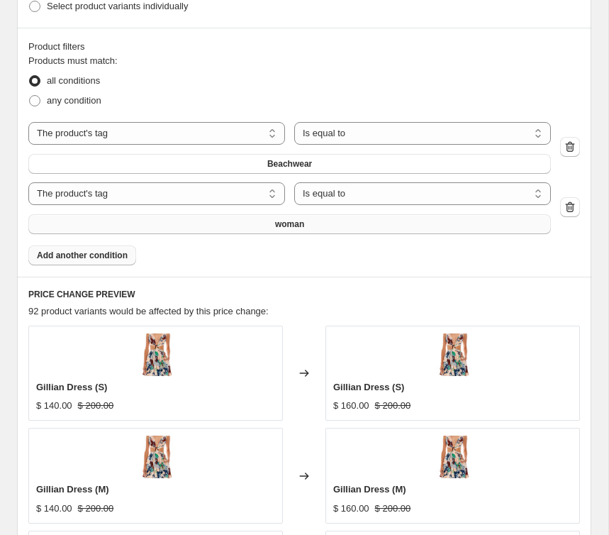
scroll to position [1078, 0]
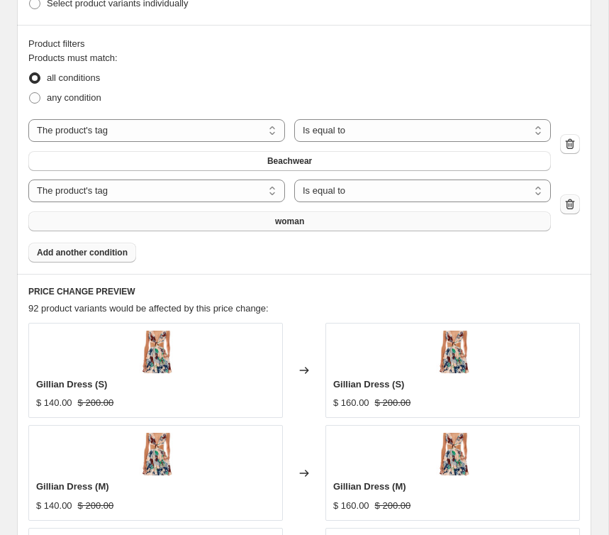
click at [566, 204] on icon "button" at bounding box center [570, 204] width 9 height 11
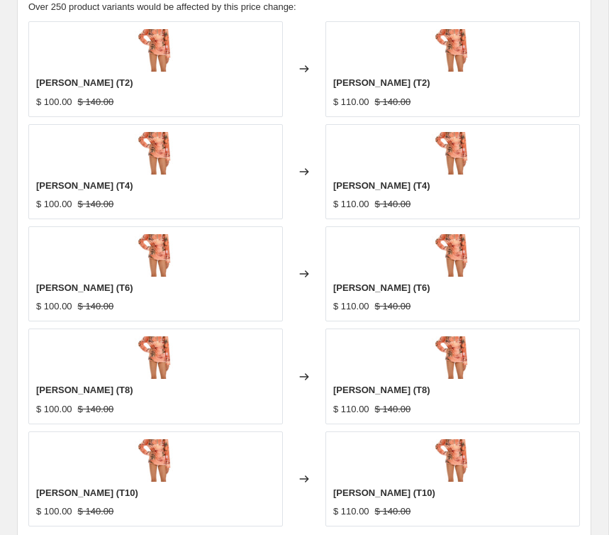
scroll to position [1601, 0]
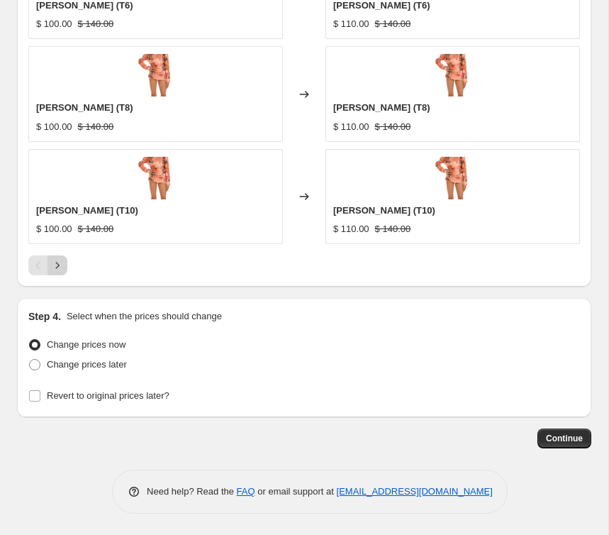
click at [49, 268] on button "Next" at bounding box center [57, 265] width 20 height 20
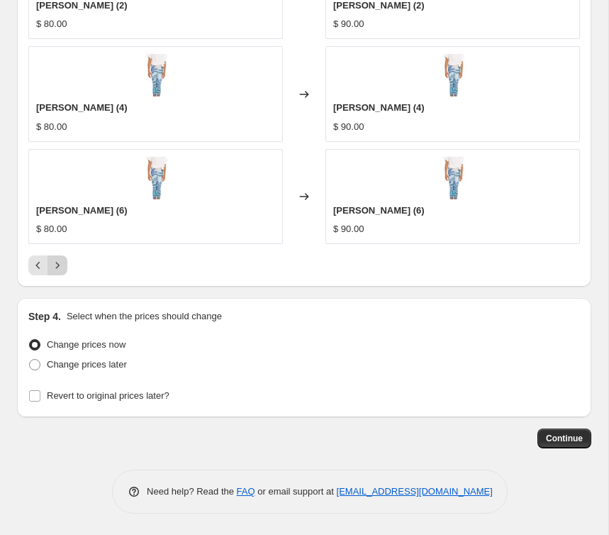
click at [54, 269] on icon "Next" at bounding box center [57, 265] width 14 height 14
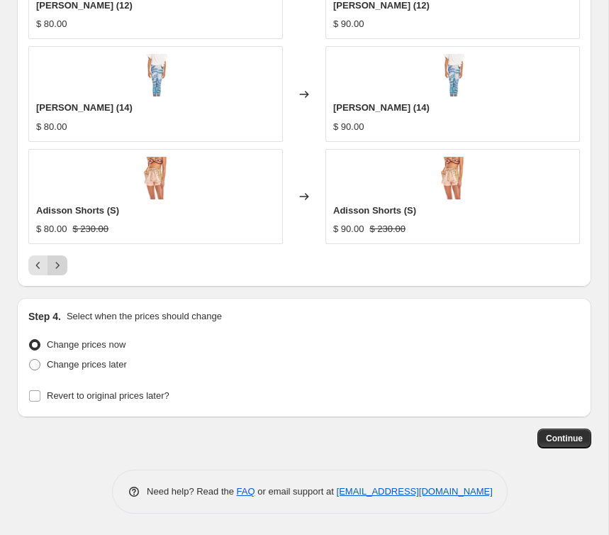
click at [54, 269] on icon "Next" at bounding box center [57, 265] width 14 height 14
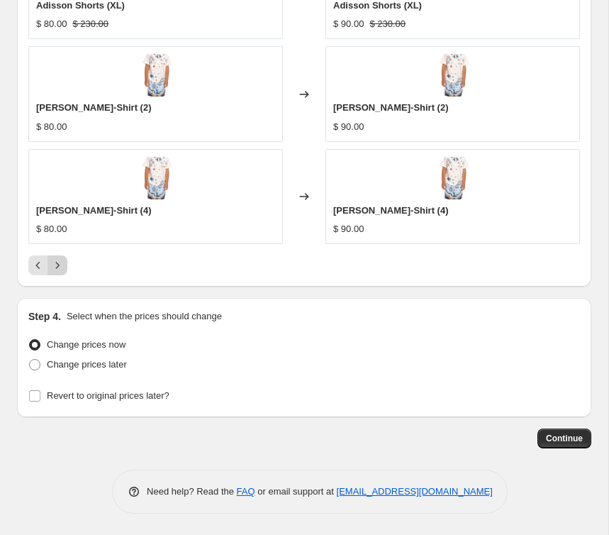
click at [54, 269] on icon "Next" at bounding box center [57, 265] width 14 height 14
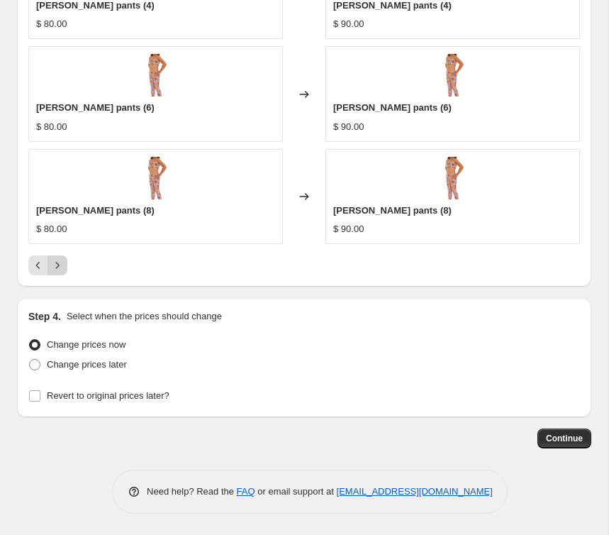
click at [54, 269] on icon "Next" at bounding box center [57, 265] width 14 height 14
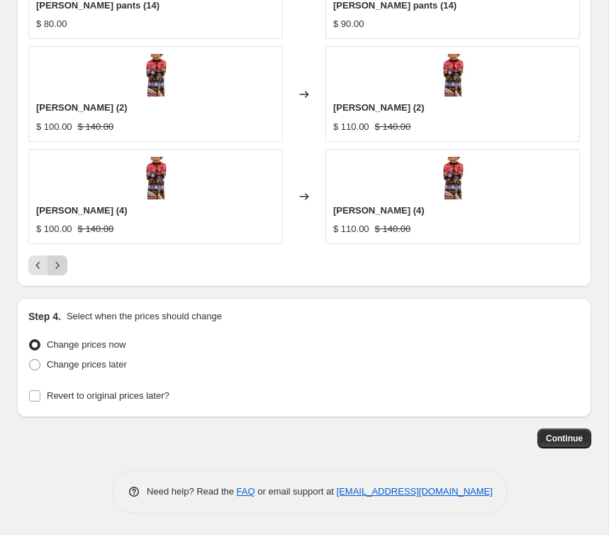
click at [54, 269] on icon "Next" at bounding box center [57, 265] width 14 height 14
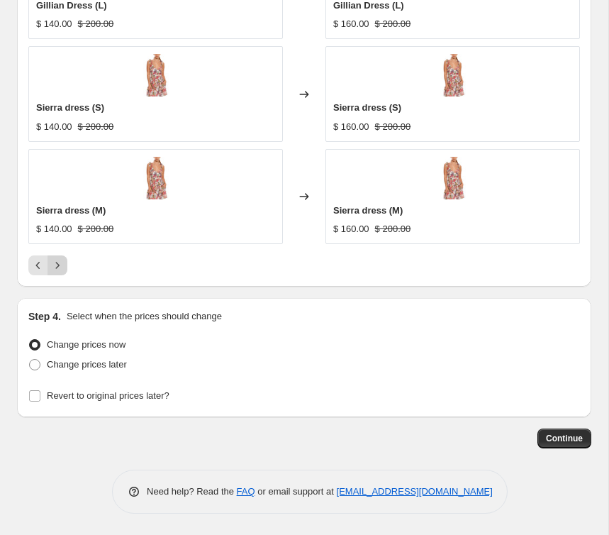
click at [54, 269] on icon "Next" at bounding box center [57, 265] width 14 height 14
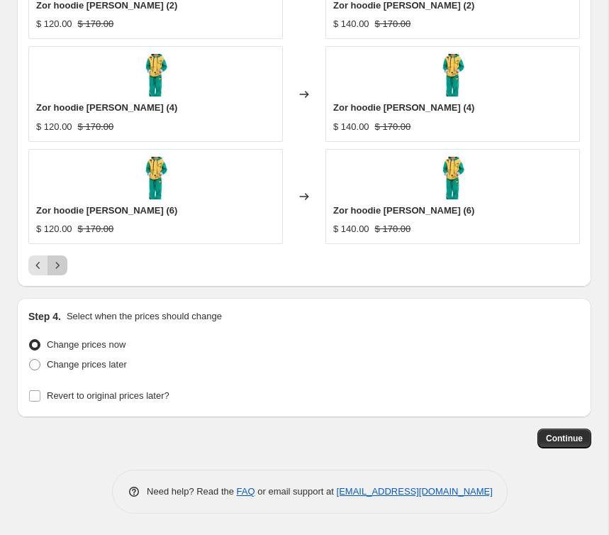
click at [54, 269] on icon "Next" at bounding box center [57, 265] width 14 height 14
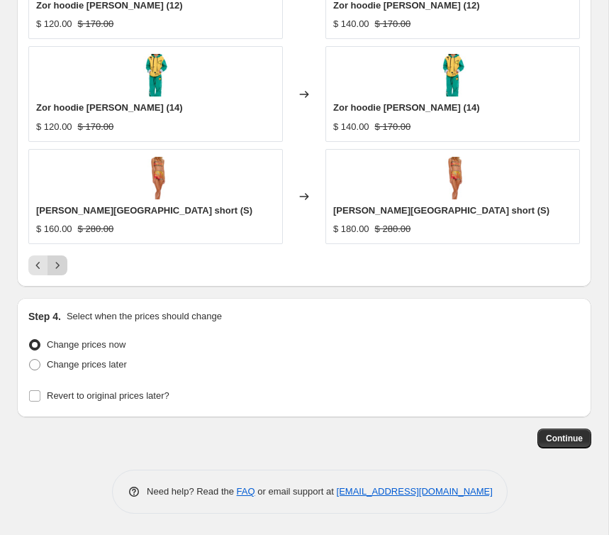
click at [54, 269] on icon "Next" at bounding box center [57, 265] width 14 height 14
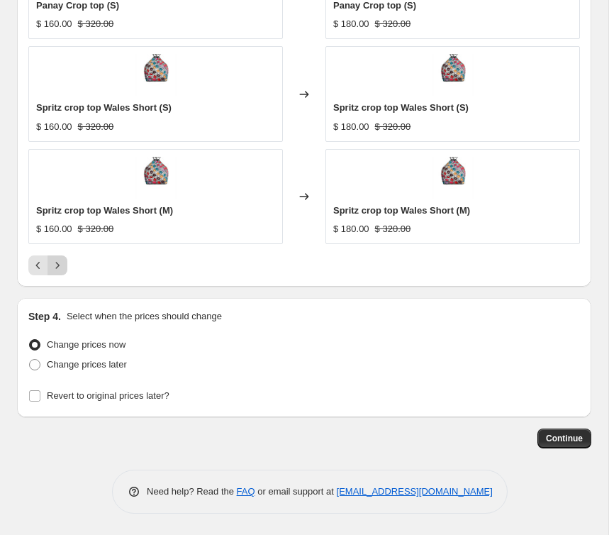
click at [54, 269] on icon "Next" at bounding box center [57, 265] width 14 height 14
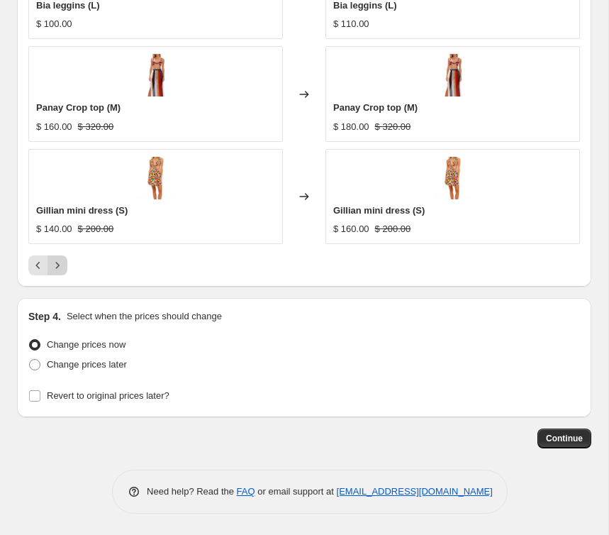
click at [54, 269] on icon "Next" at bounding box center [57, 265] width 14 height 14
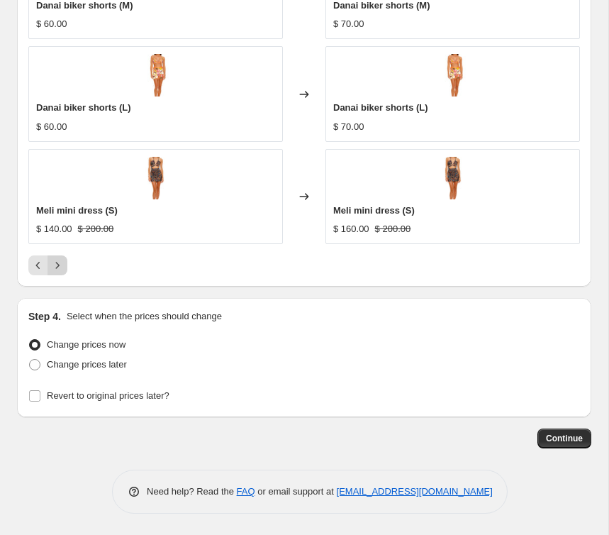
click at [54, 269] on icon "Next" at bounding box center [57, 265] width 14 height 14
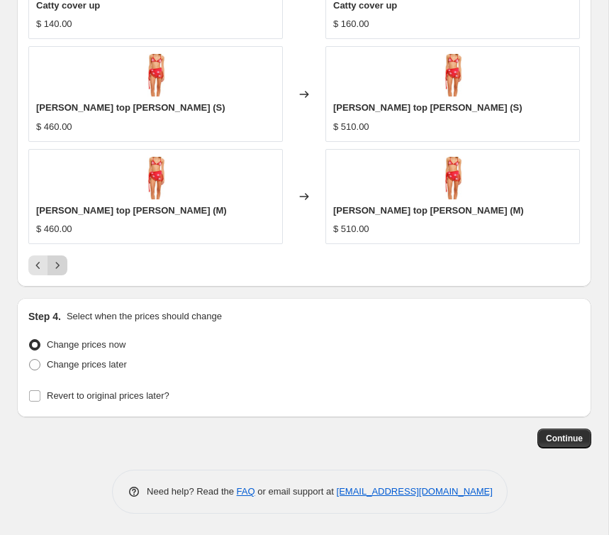
click at [56, 269] on icon "Next" at bounding box center [57, 265] width 14 height 14
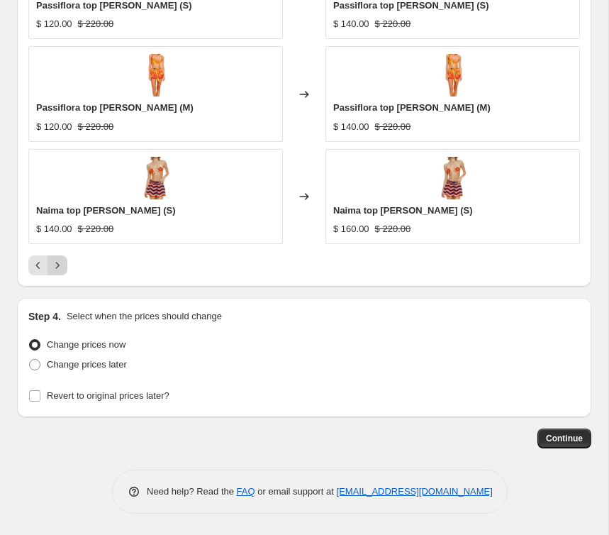
click at [56, 269] on icon "Next" at bounding box center [57, 265] width 14 height 14
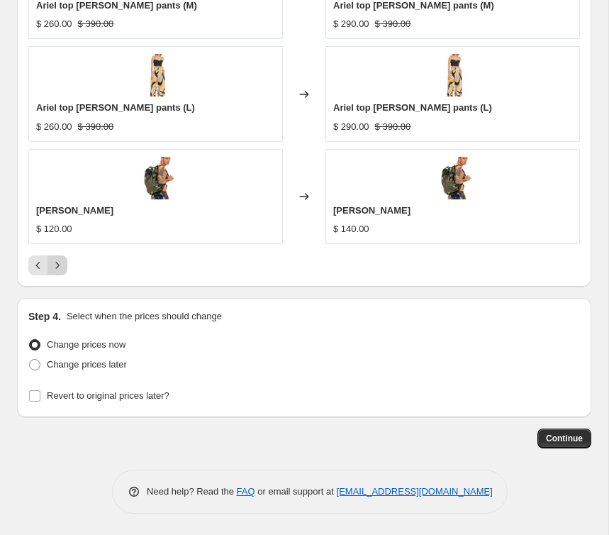
click at [56, 269] on icon "Next" at bounding box center [57, 265] width 14 height 14
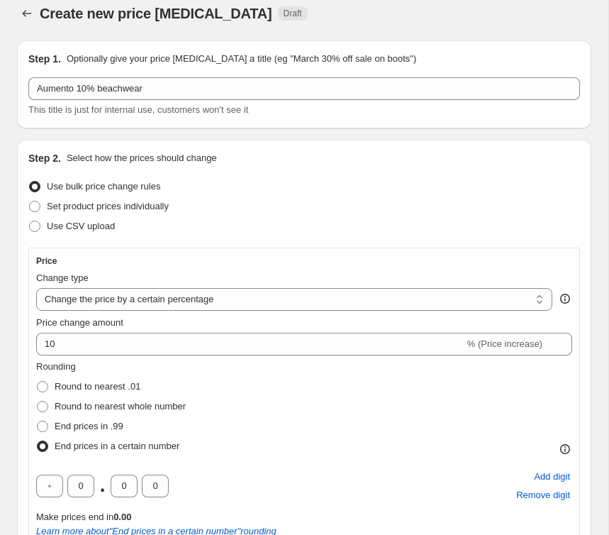
scroll to position [0, 0]
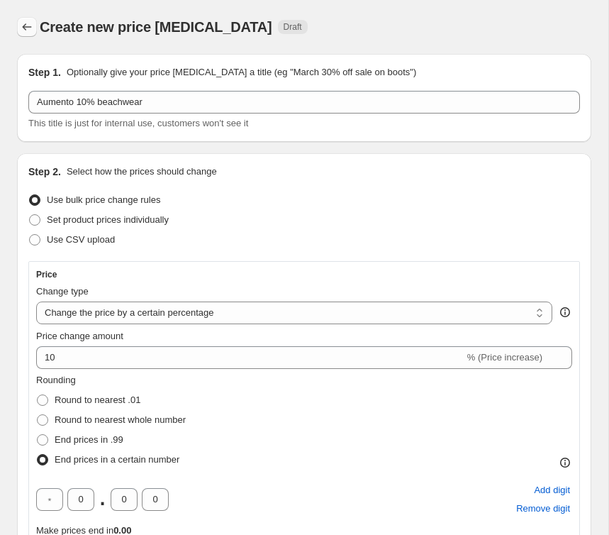
click at [30, 27] on icon "Price change jobs" at bounding box center [27, 27] width 14 height 14
